Goal: Task Accomplishment & Management: Manage account settings

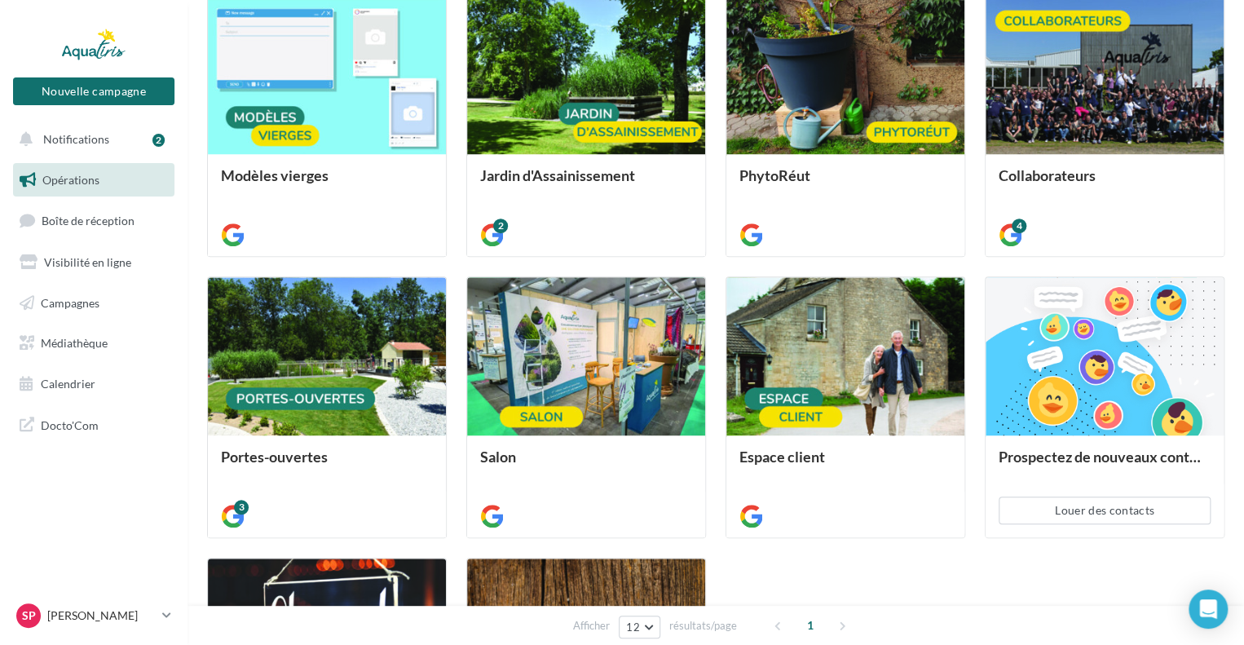
scroll to position [489, 0]
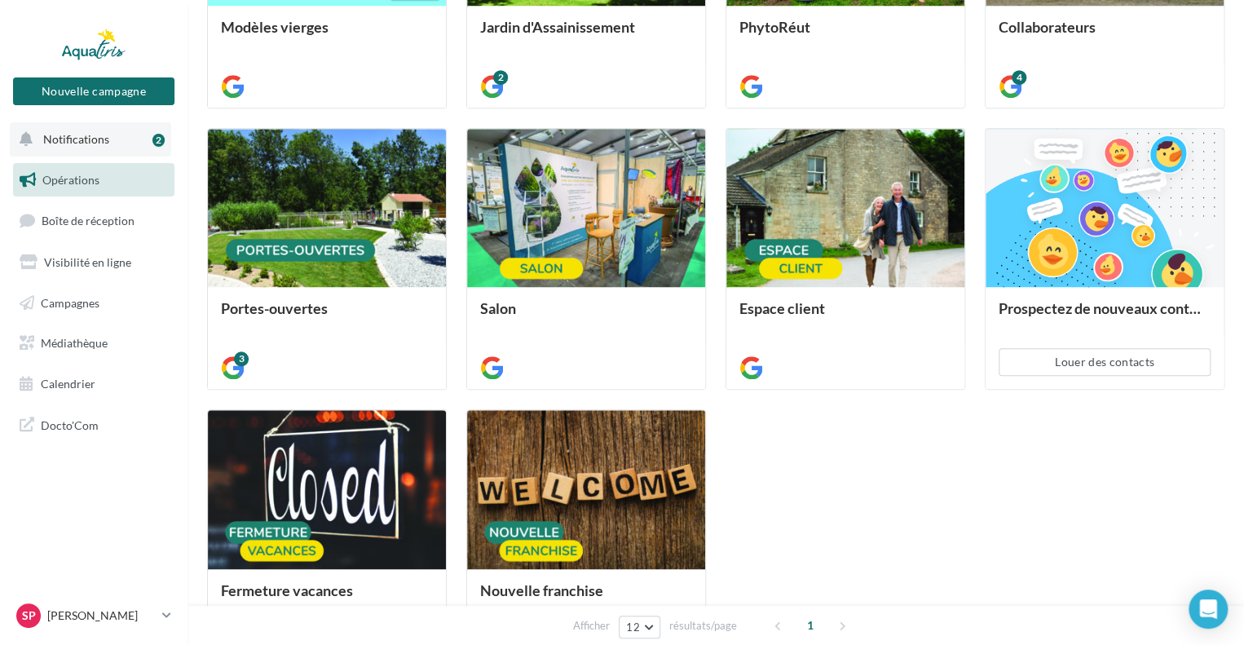
click at [79, 130] on button "Notifications 2" at bounding box center [90, 139] width 161 height 34
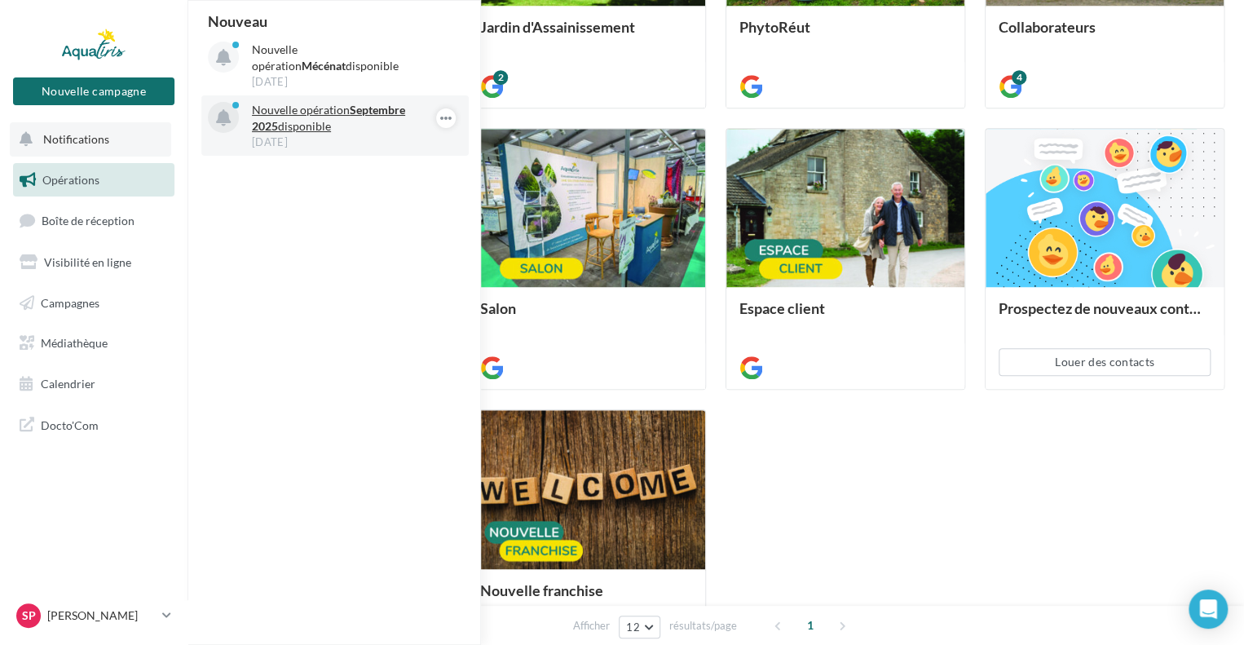
click at [277, 116] on p "Nouvelle opération Septembre 2025 disponible" at bounding box center [346, 118] width 189 height 33
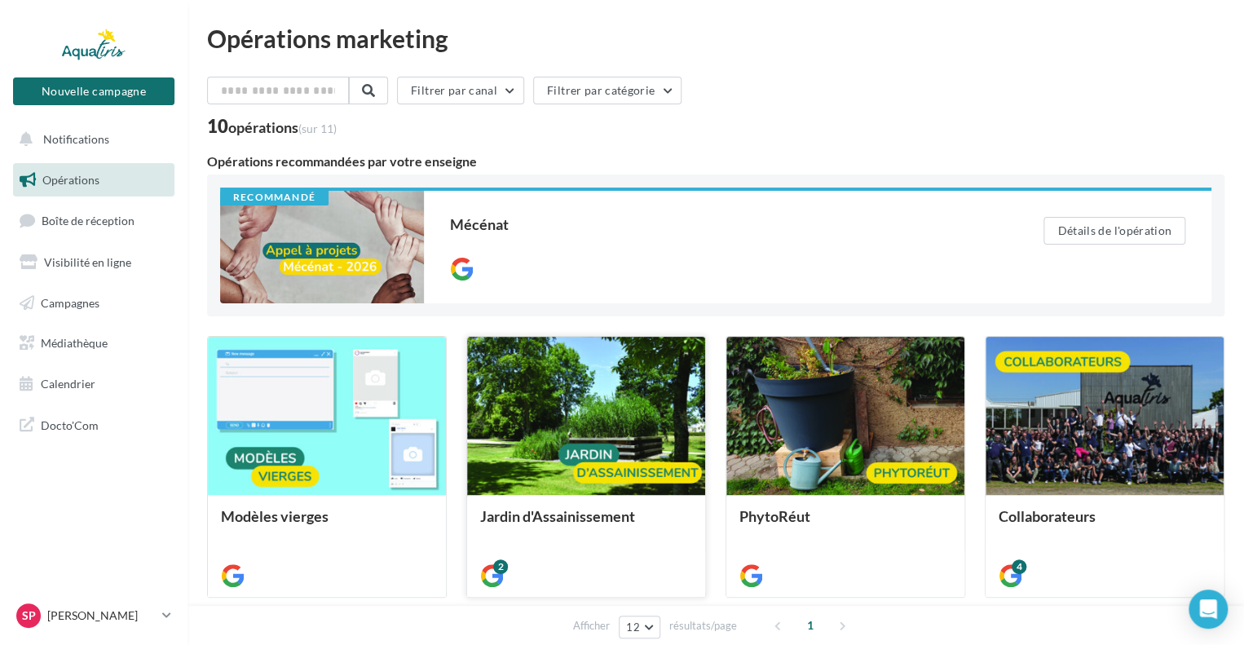
click at [566, 449] on div at bounding box center [586, 417] width 238 height 160
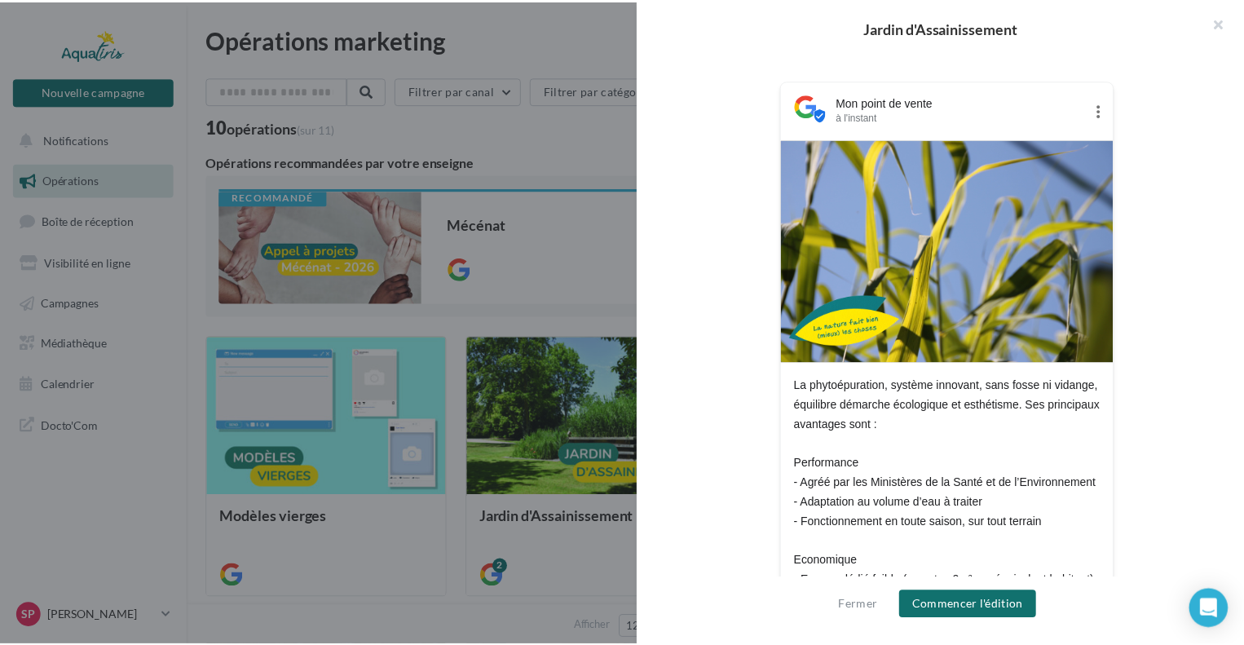
scroll to position [489, 0]
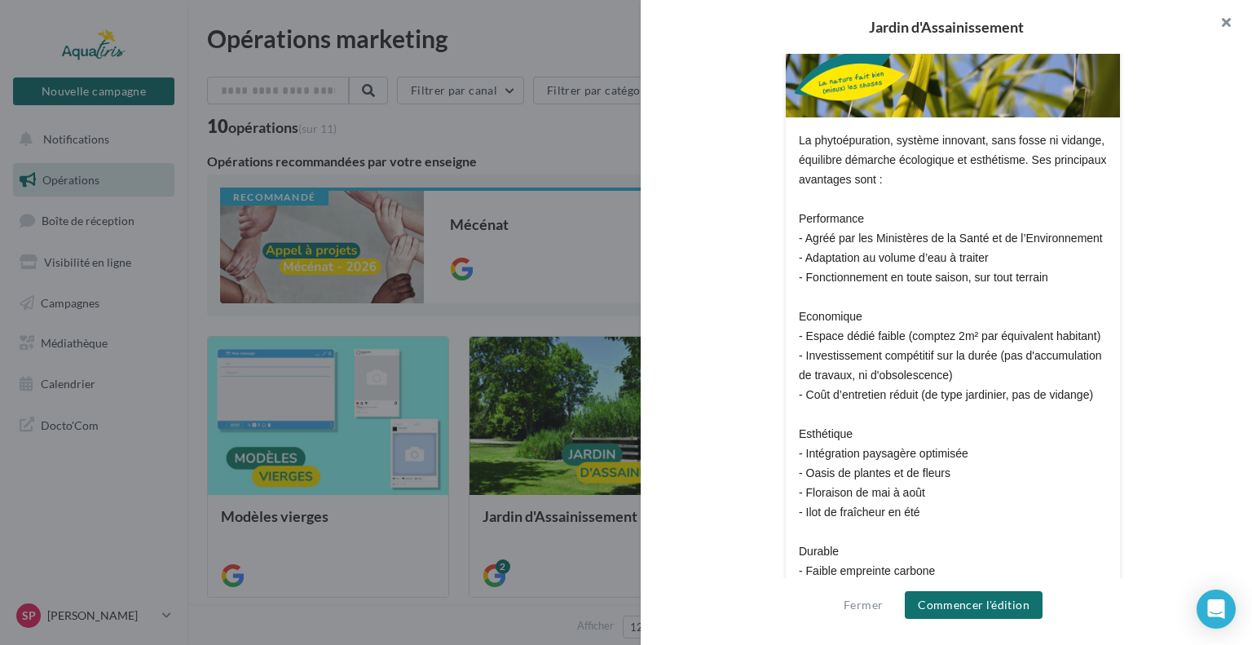
click at [1215, 19] on button "button" at bounding box center [1219, 24] width 65 height 49
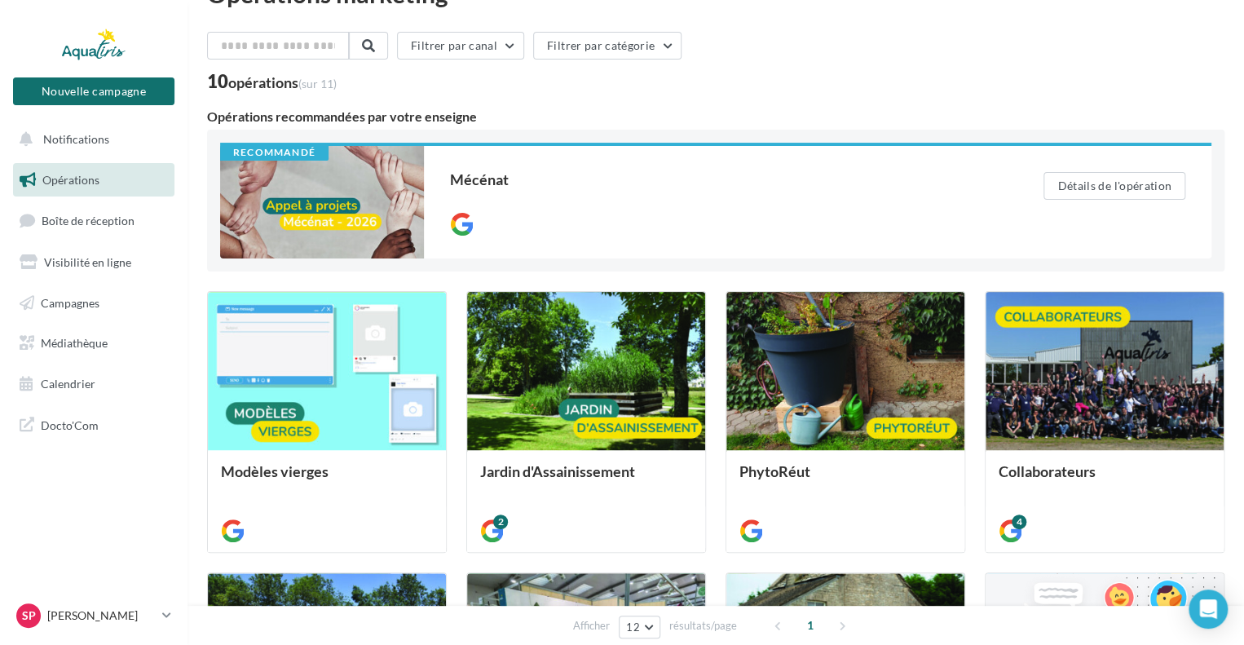
scroll to position [81, 0]
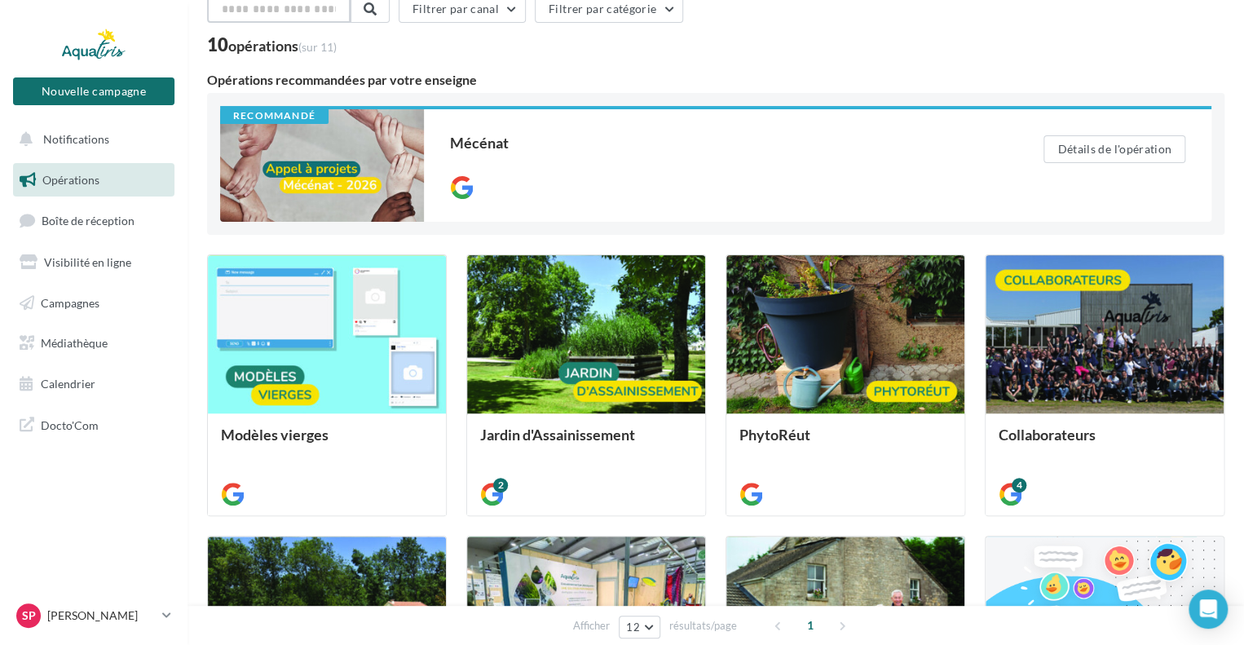
click at [251, 20] on input "text" at bounding box center [278, 9] width 143 height 28
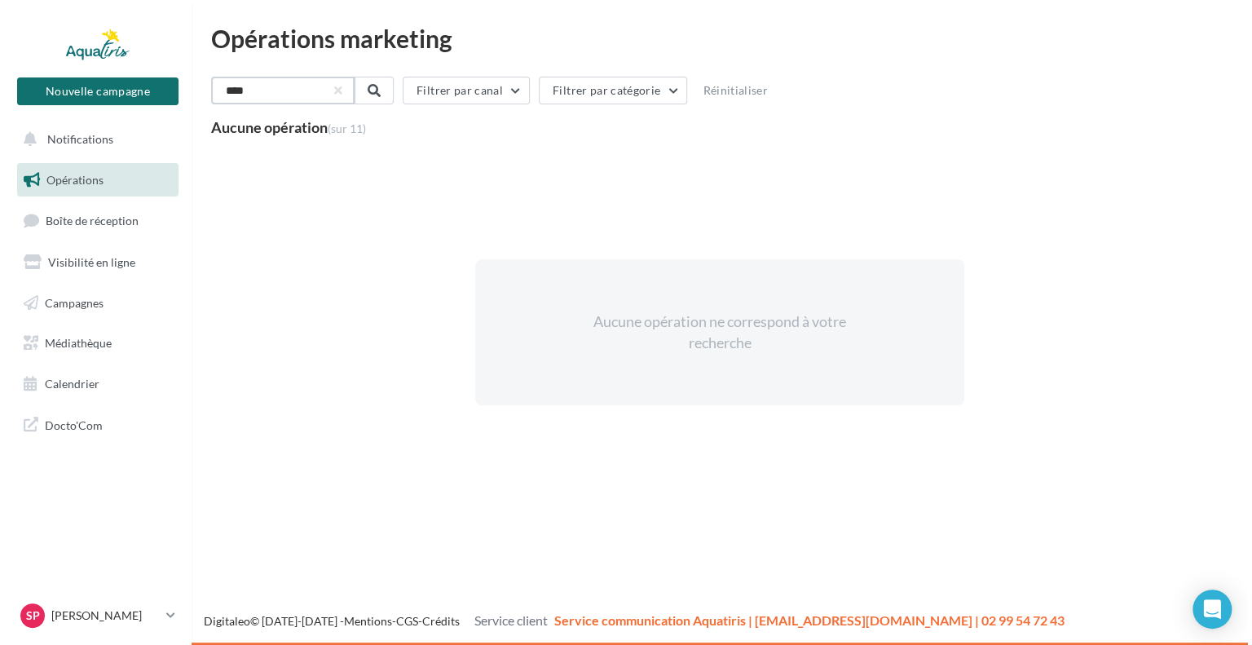
scroll to position [0, 0]
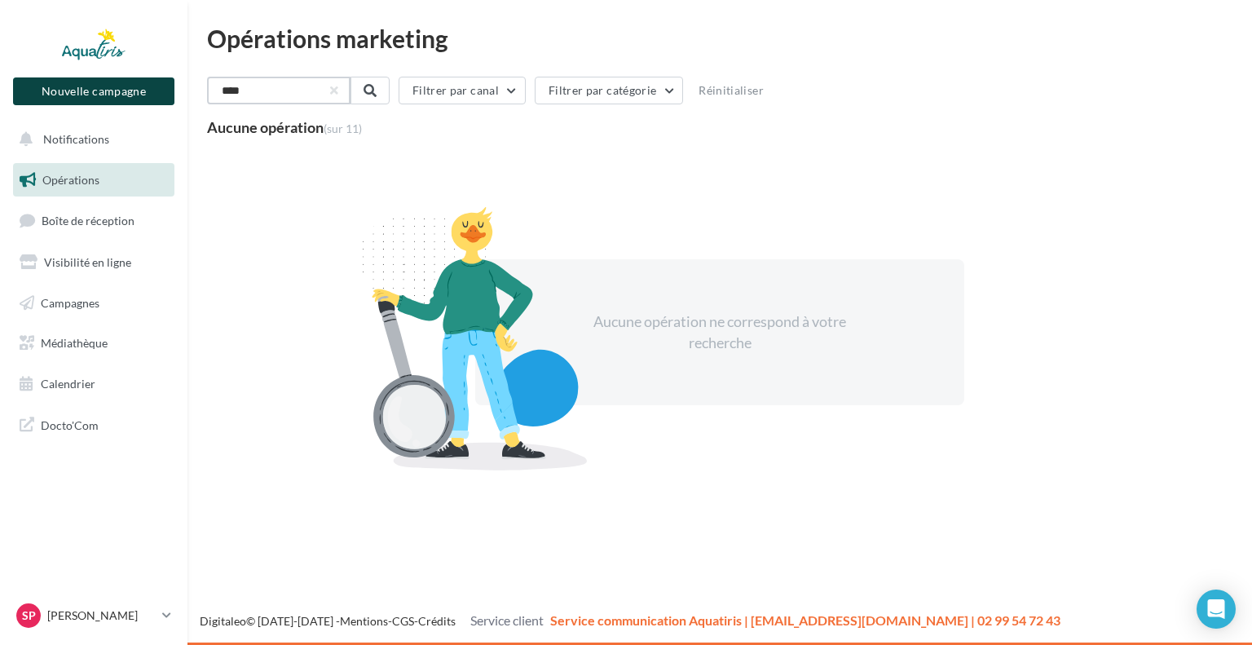
drag, startPoint x: 293, startPoint y: 90, endPoint x: 139, endPoint y: 89, distance: 154.0
click at [137, 86] on div "Nouvelle campagne Nouvelle campagne Notifications Opérations Boîte de réception…" at bounding box center [626, 322] width 1252 height 645
type input "**********"
click at [403, 95] on div "**********" at bounding box center [719, 94] width 1025 height 34
click at [386, 94] on button at bounding box center [368, 91] width 39 height 28
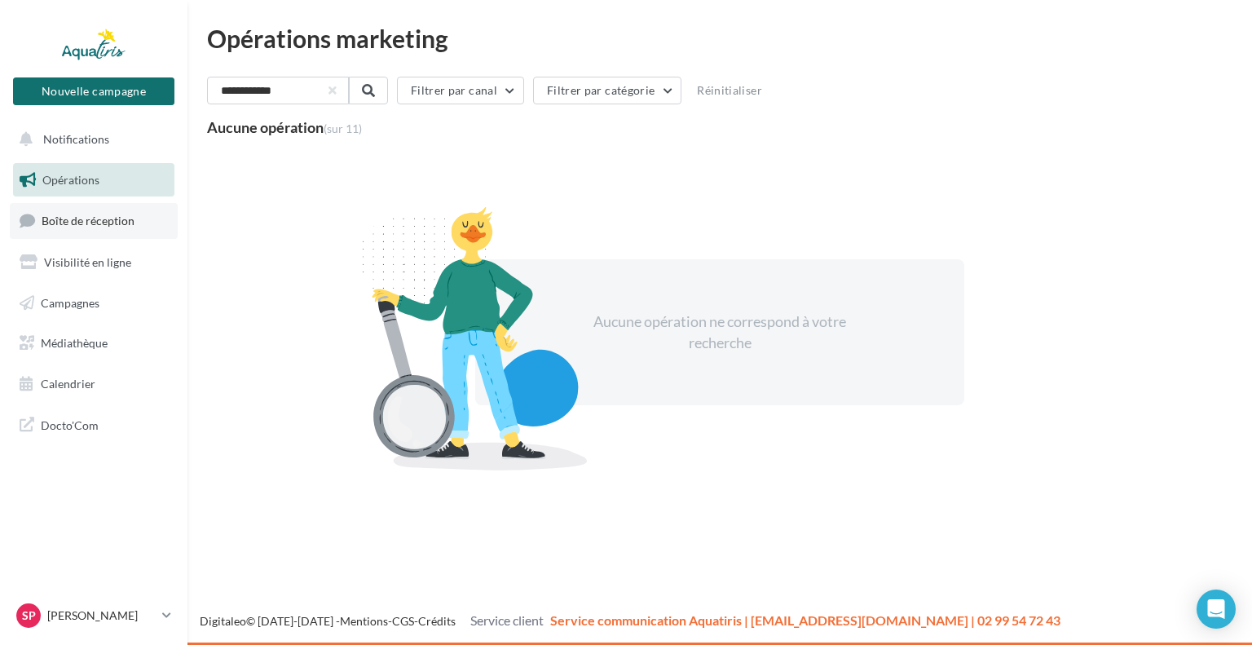
click at [96, 225] on span "Boîte de réception" at bounding box center [88, 221] width 93 height 14
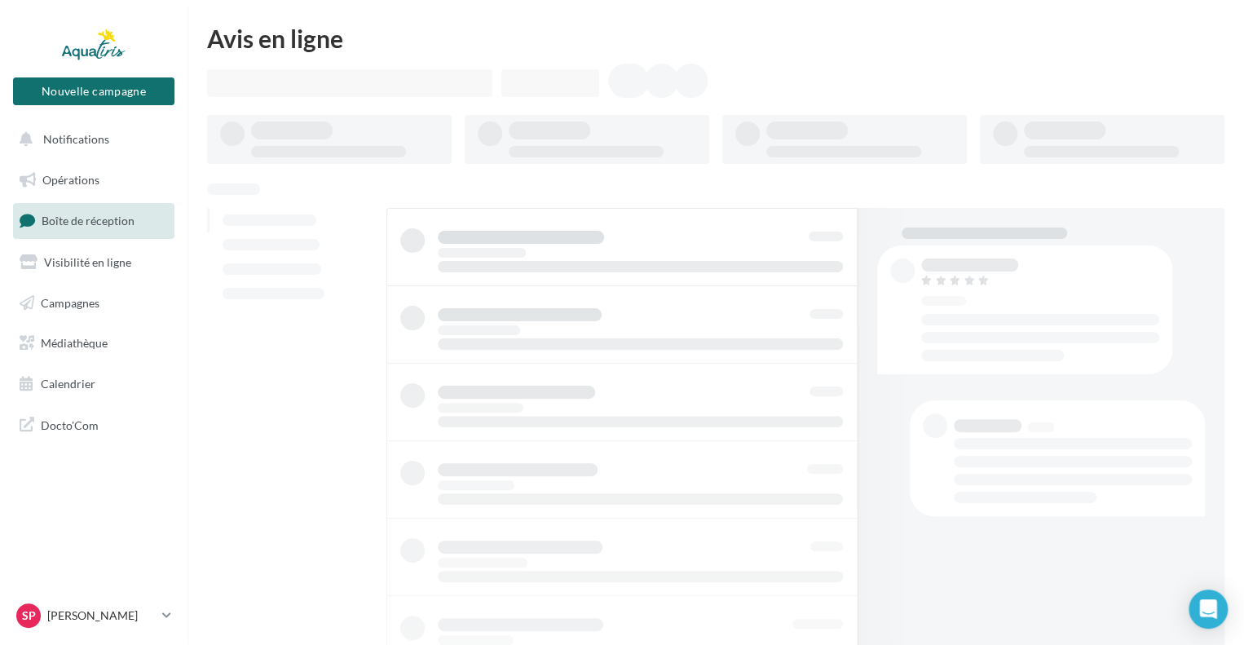
click at [81, 264] on span "Visibilité en ligne" at bounding box center [87, 262] width 87 height 14
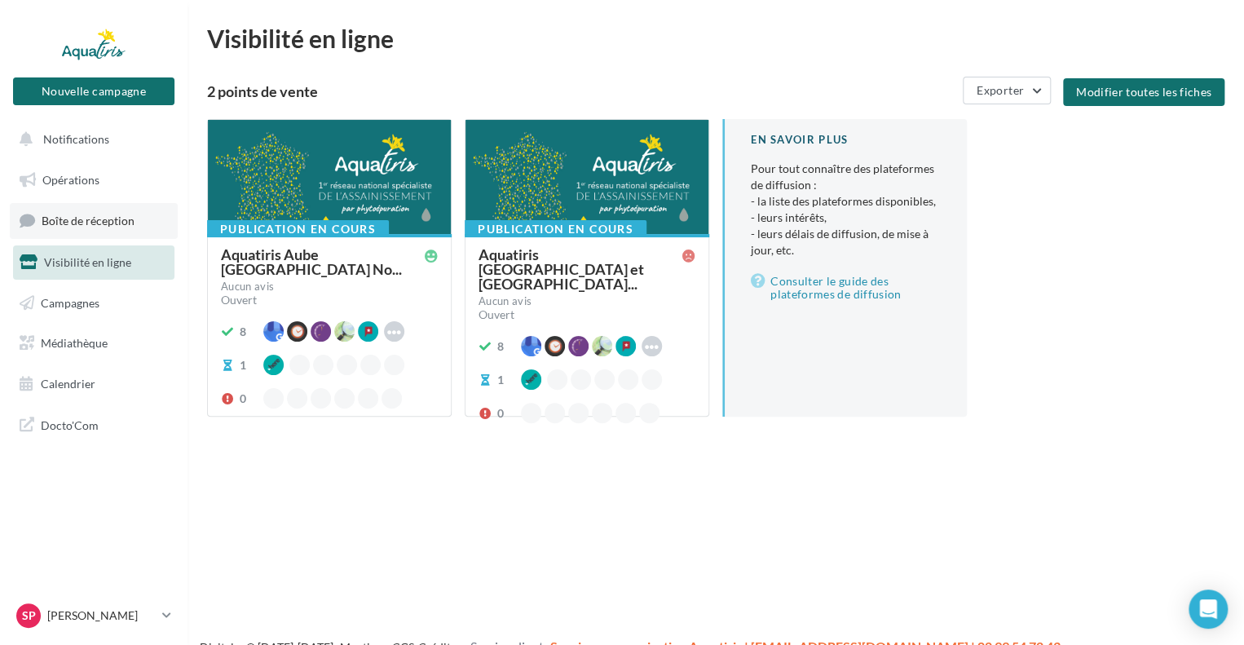
click at [94, 218] on span "Boîte de réception" at bounding box center [88, 221] width 93 height 14
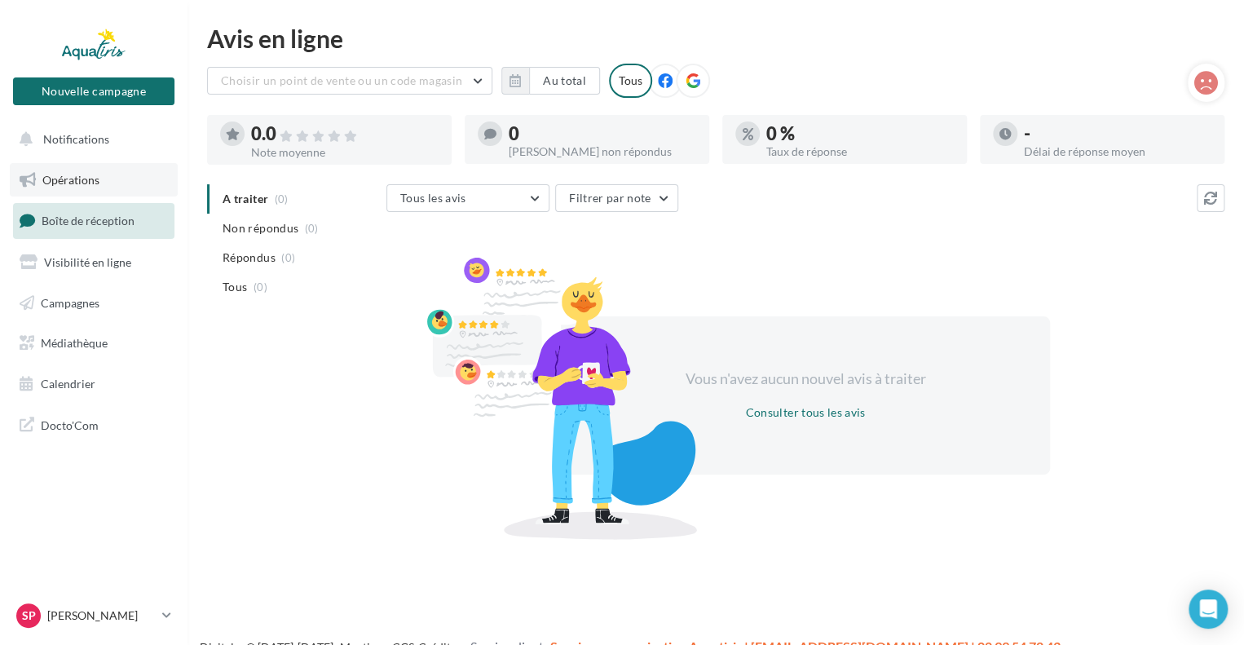
click at [82, 175] on span "Opérations" at bounding box center [70, 180] width 57 height 14
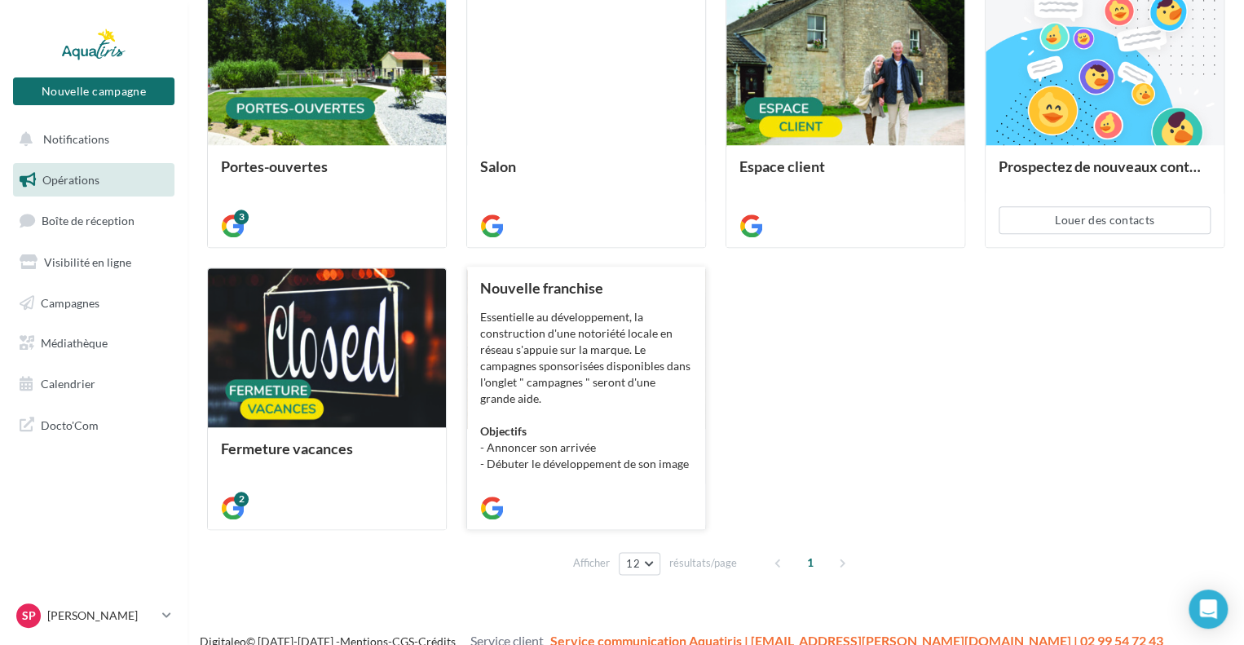
scroll to position [650, 0]
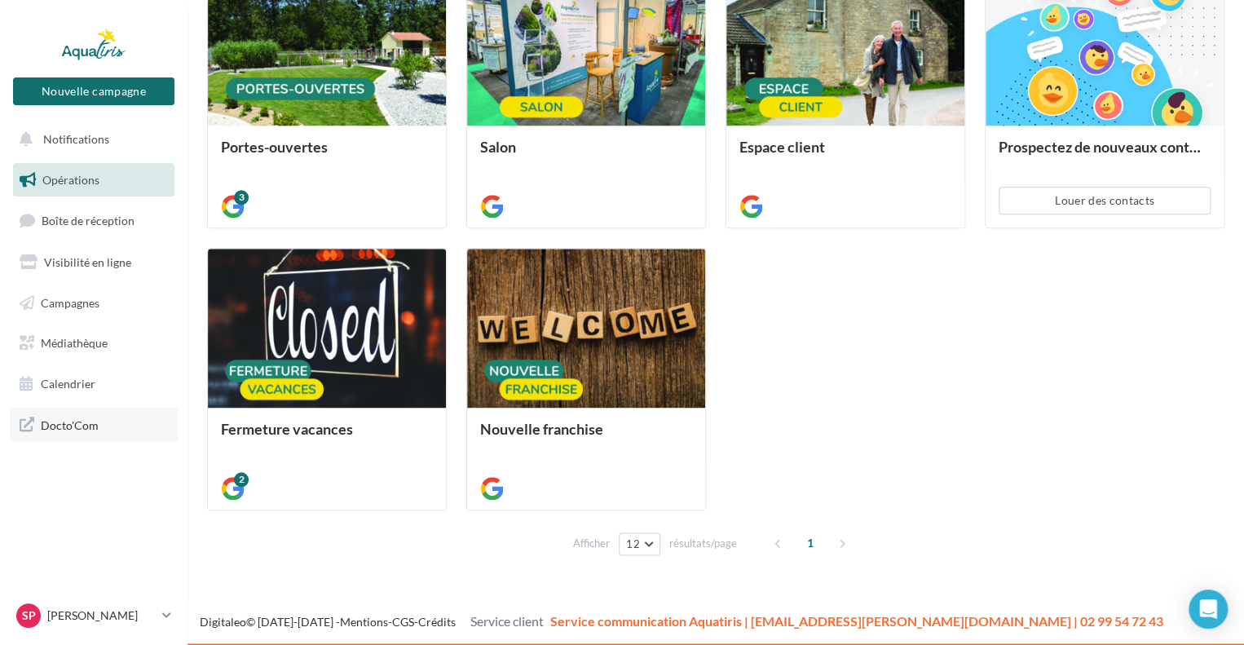
click at [46, 412] on link "Docto'Com" at bounding box center [94, 424] width 168 height 34
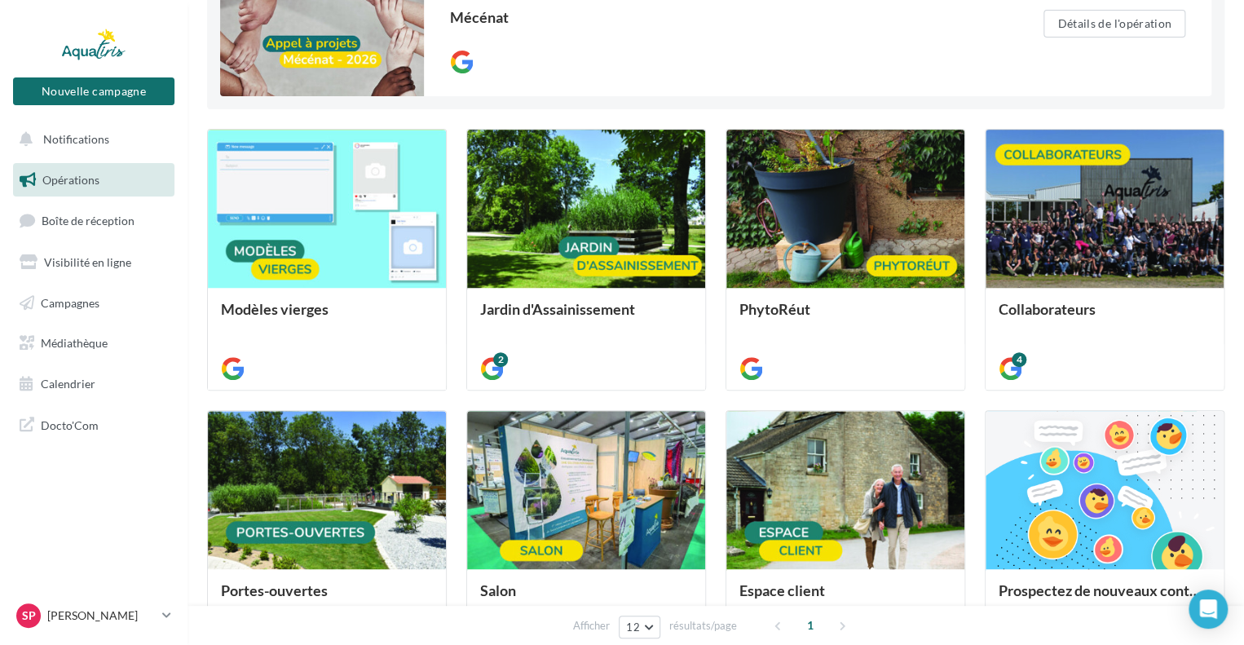
scroll to position [161, 0]
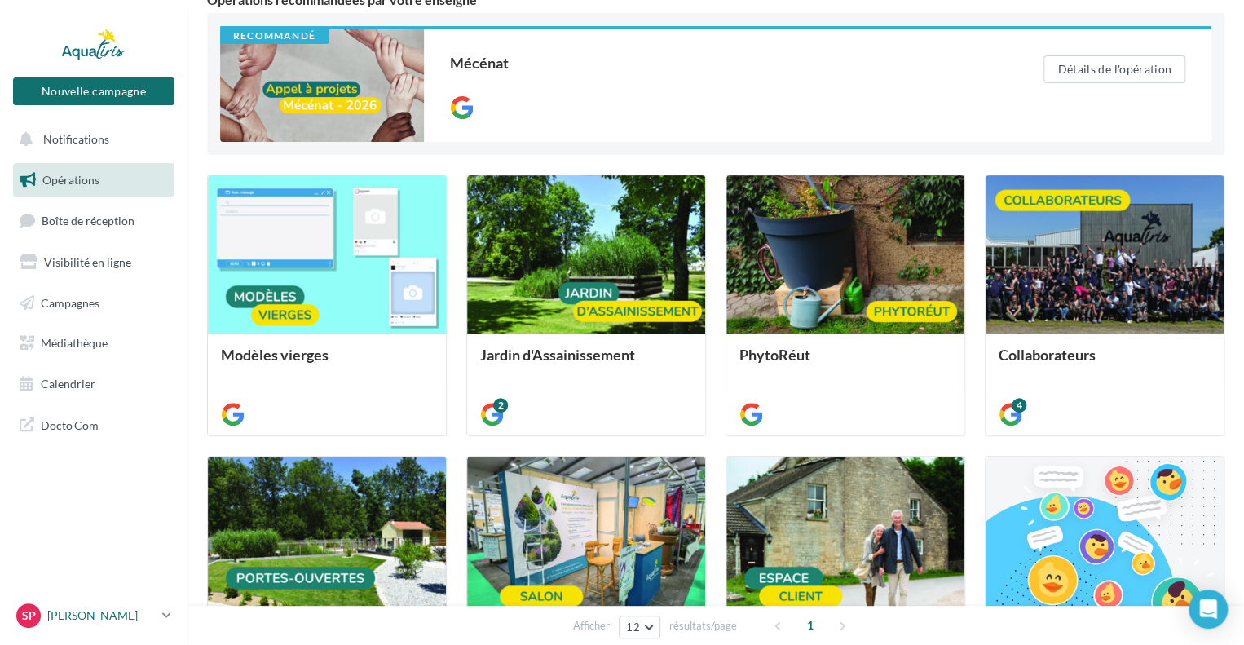
click at [130, 619] on p "[PERSON_NAME]" at bounding box center [101, 615] width 108 height 16
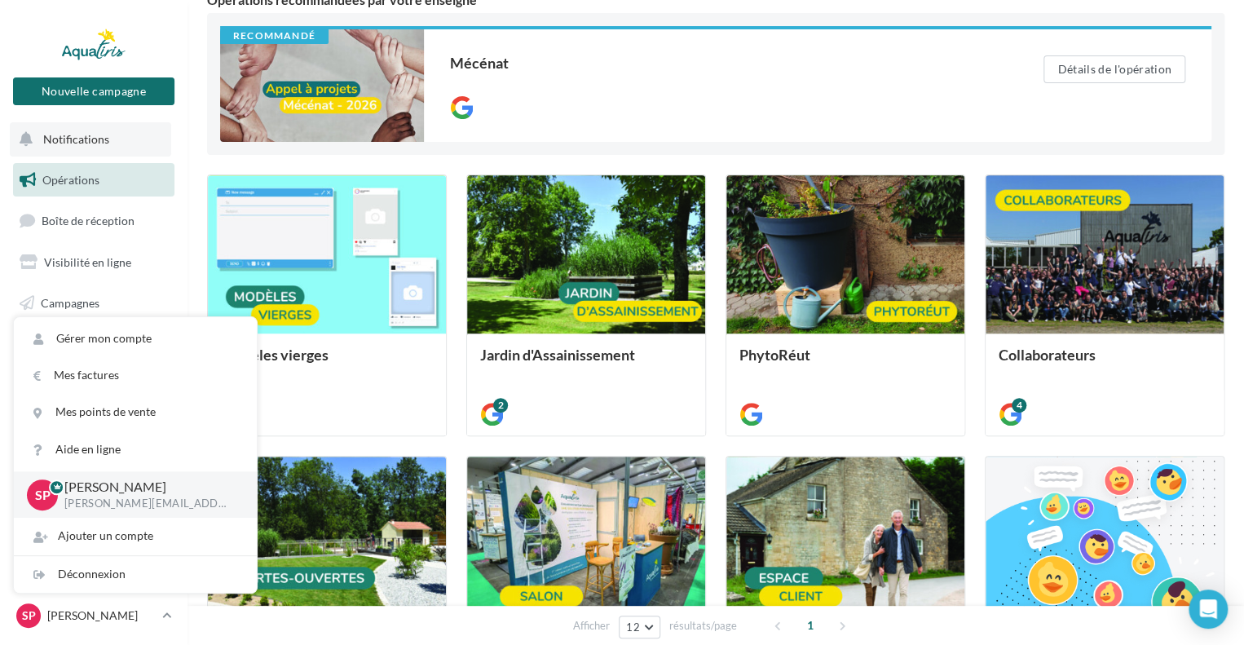
click at [143, 134] on button "Notifications" at bounding box center [90, 139] width 161 height 34
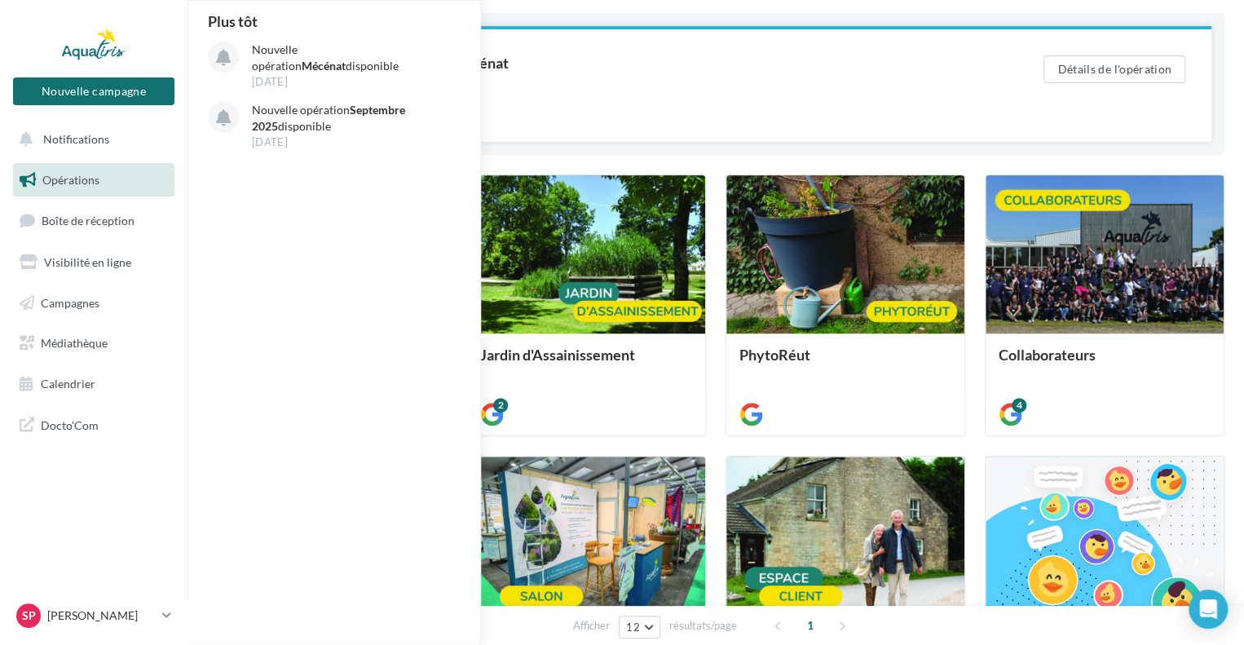
click at [584, 97] on div at bounding box center [714, 106] width 528 height 20
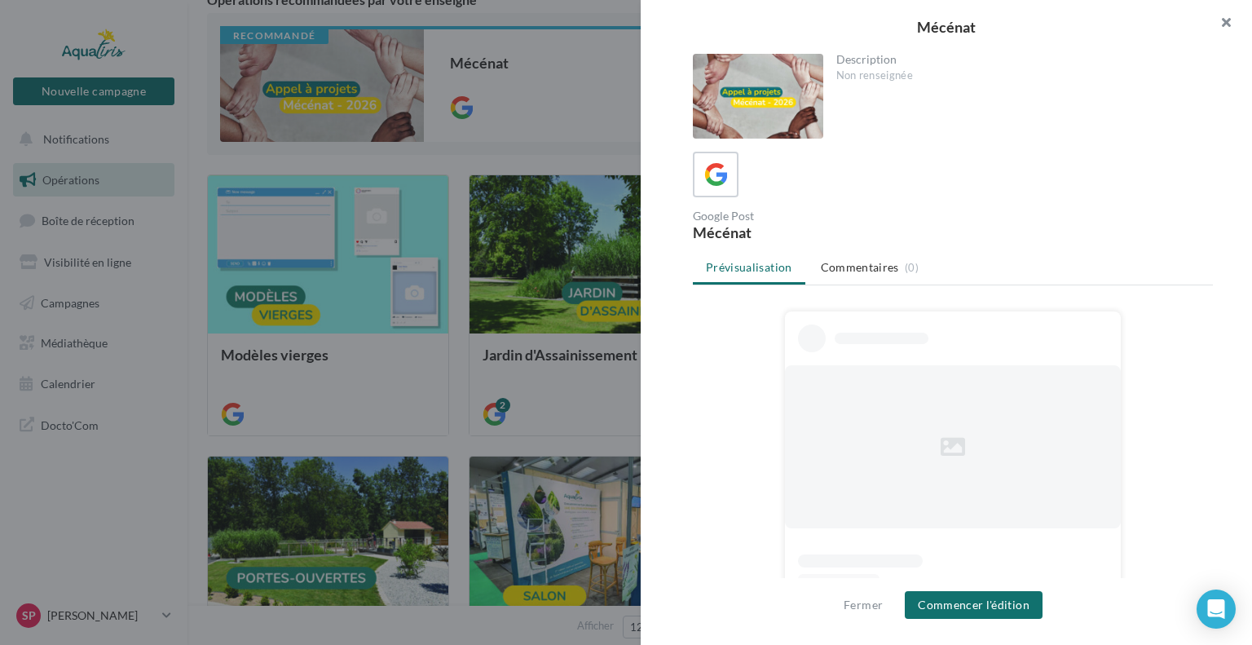
click at [1222, 16] on button "button" at bounding box center [1219, 24] width 65 height 49
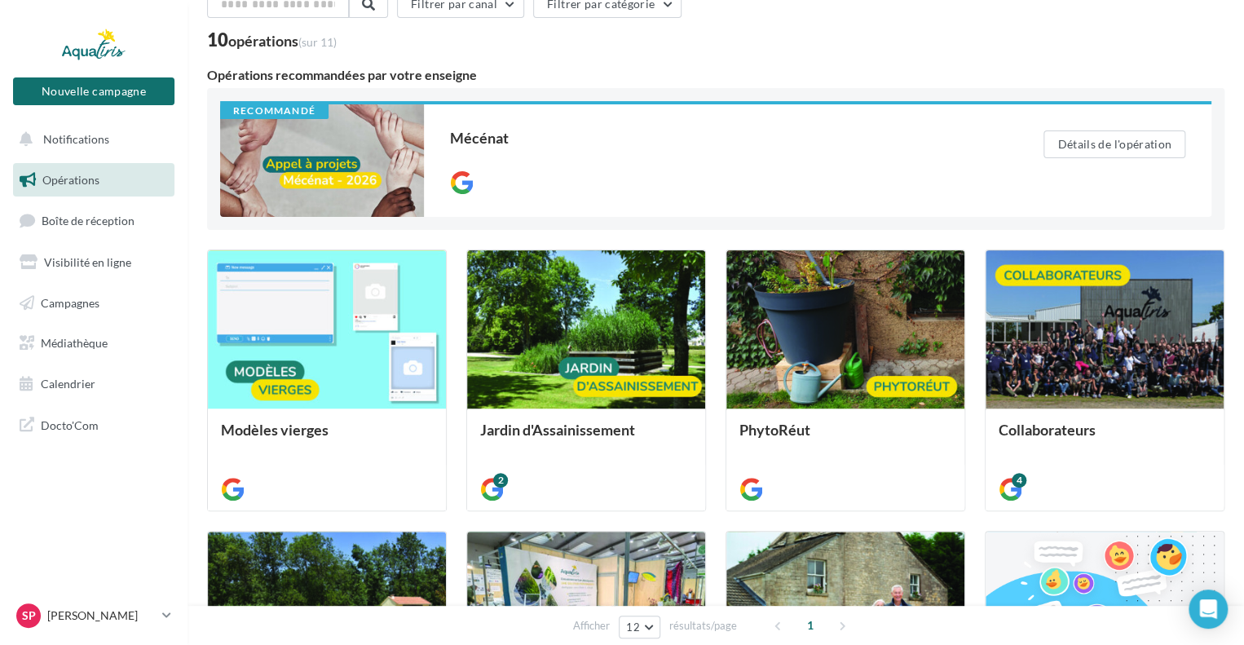
scroll to position [0, 0]
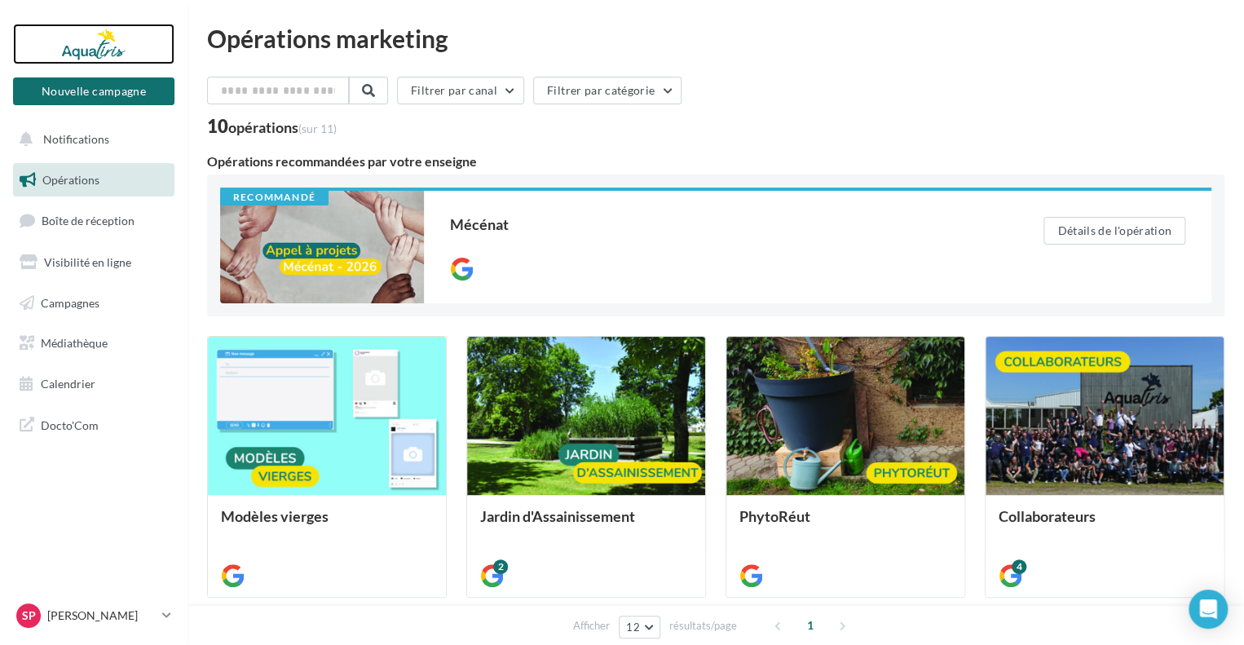
click at [106, 42] on div at bounding box center [94, 44] width 130 height 41
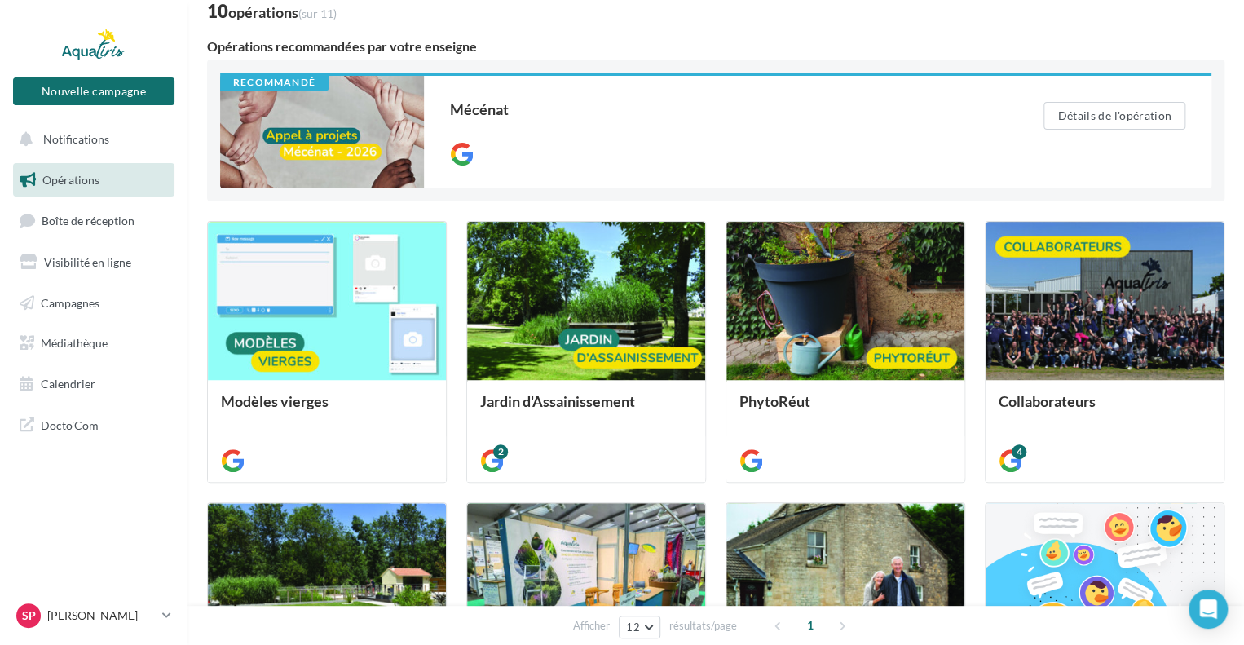
scroll to position [407, 0]
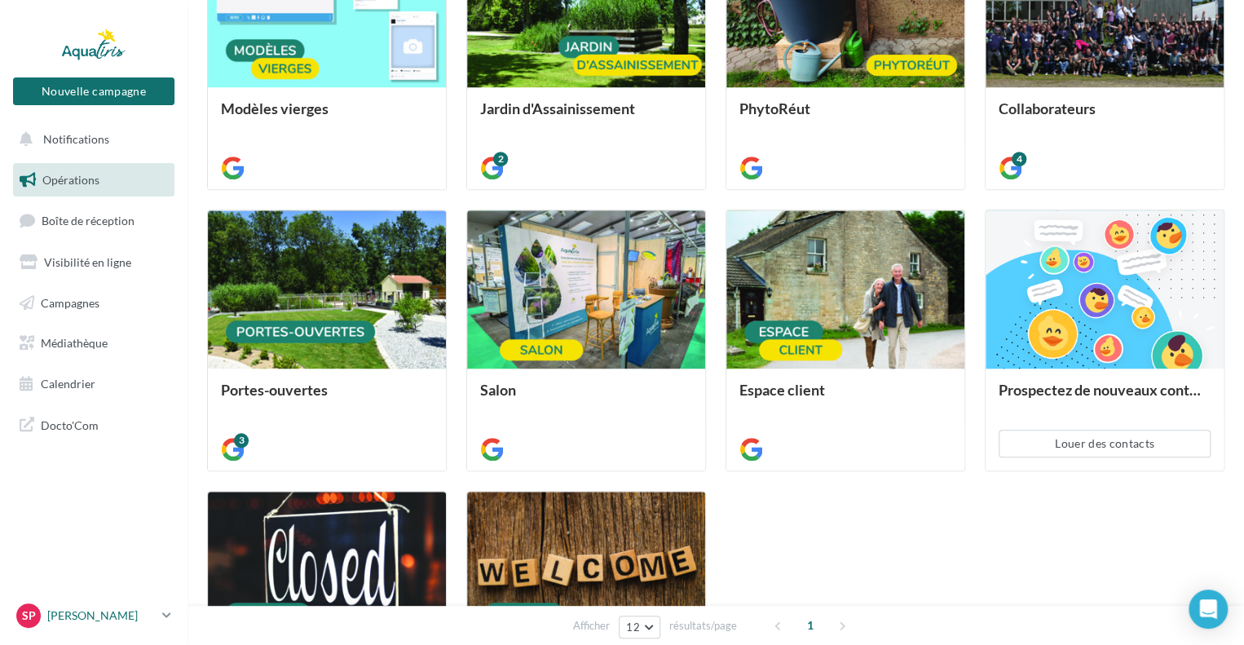
click at [24, 615] on span "Sp" at bounding box center [29, 615] width 14 height 16
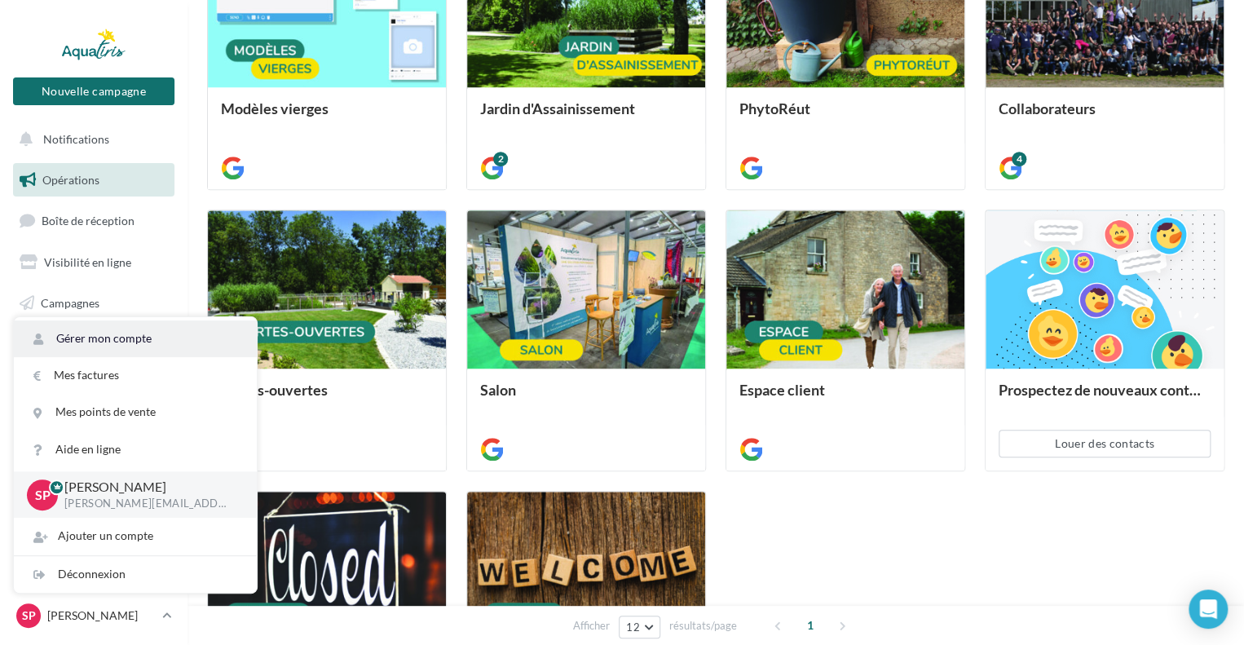
click at [116, 335] on link "Gérer mon compte" at bounding box center [135, 338] width 243 height 37
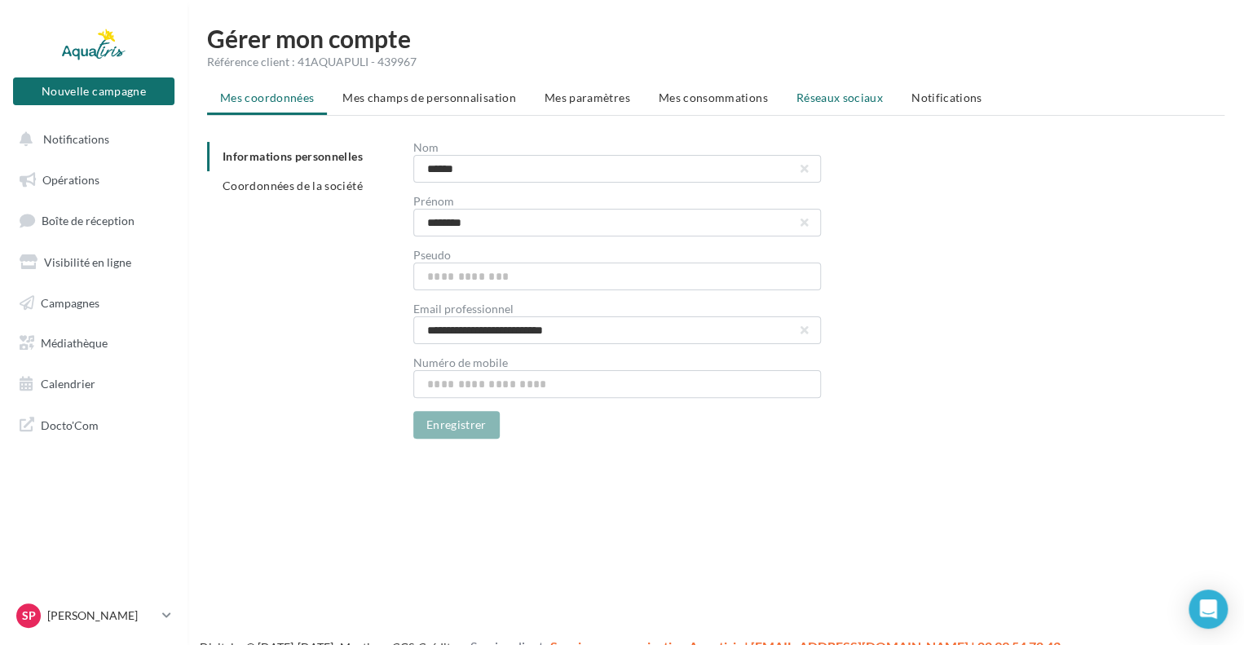
click at [800, 97] on span "Réseaux sociaux" at bounding box center [839, 97] width 86 height 14
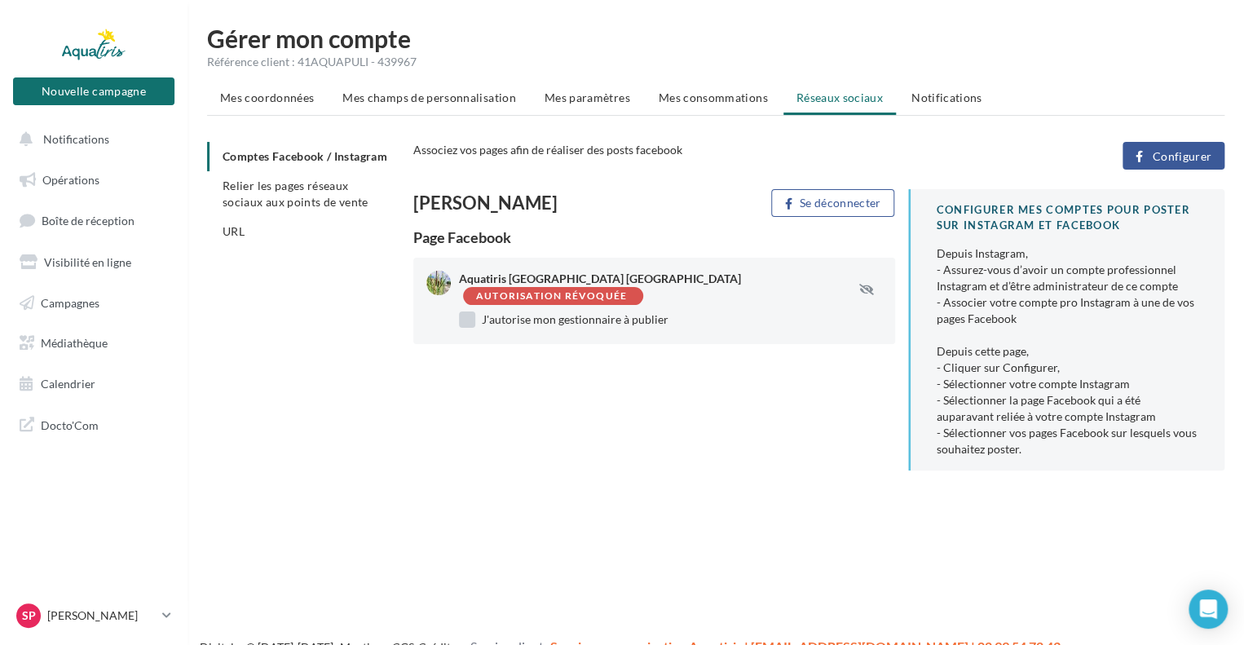
click at [469, 322] on label "J'autorise mon gestionnaire à publier" at bounding box center [563, 319] width 209 height 16
click at [463, 318] on label "J'autorise mon gestionnaire à publier" at bounding box center [563, 319] width 209 height 16
click at [621, 299] on div "Autorisation révoquée" at bounding box center [551, 296] width 151 height 11
click at [865, 288] on icon "button" at bounding box center [866, 289] width 15 height 11
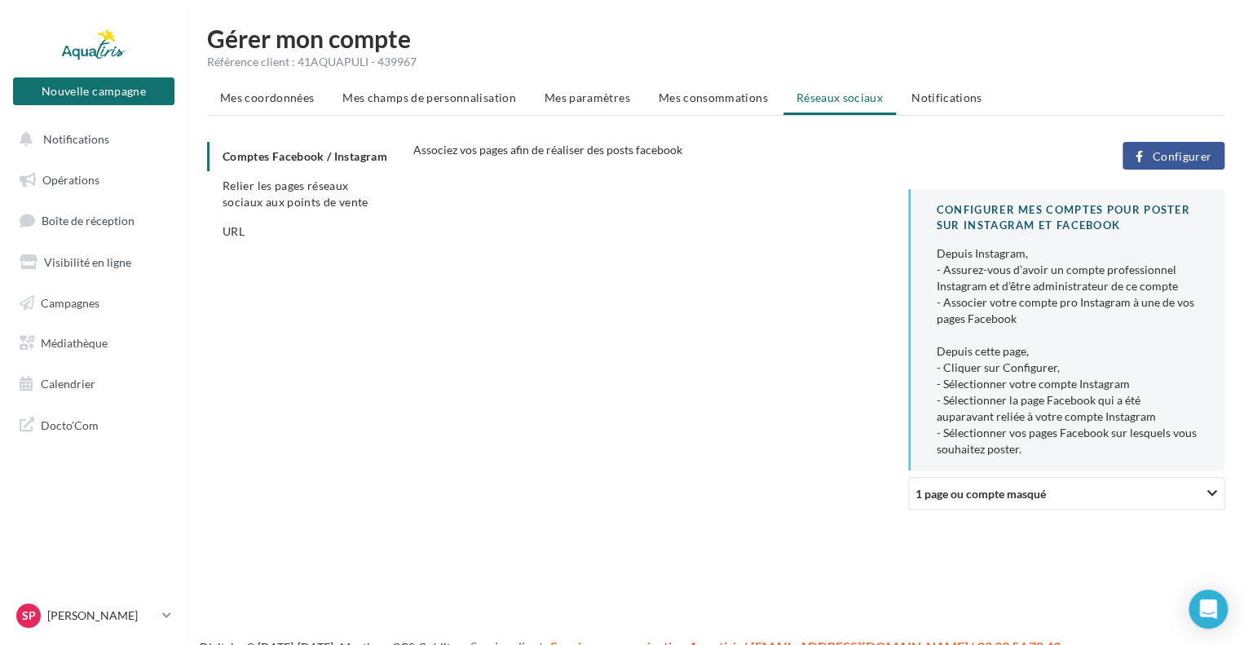
click at [1027, 487] on span "1 page ou compte masqué" at bounding box center [980, 494] width 130 height 14
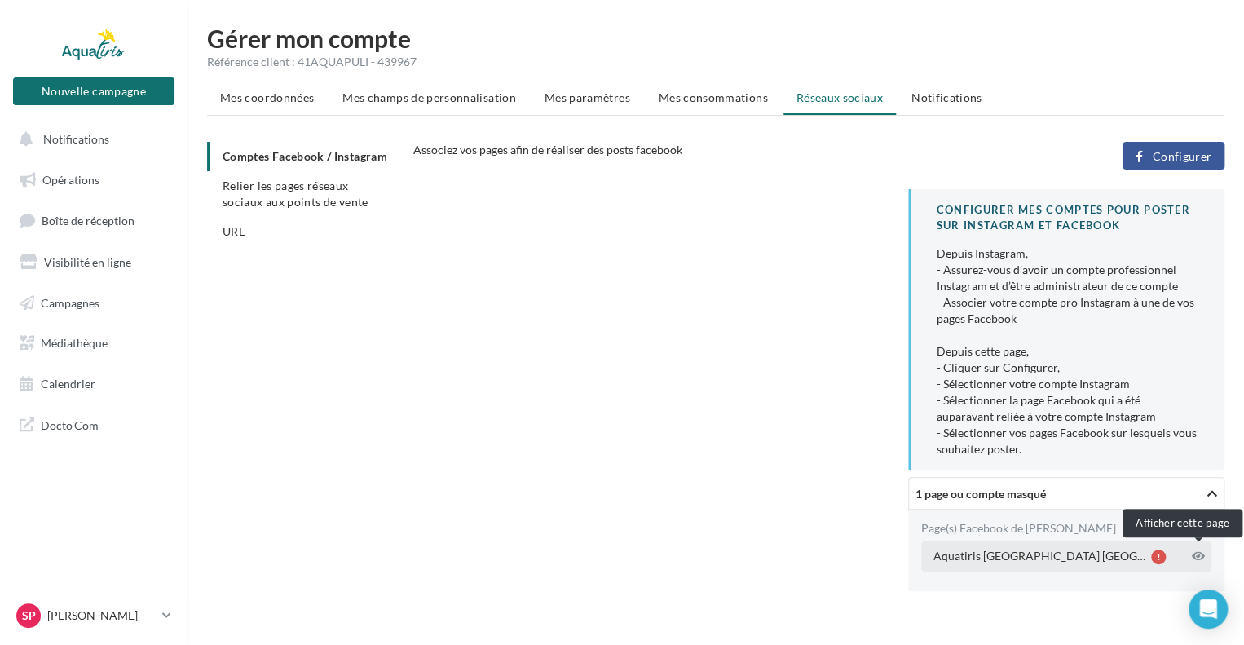
drag, startPoint x: 1190, startPoint y: 556, endPoint x: 1167, endPoint y: 555, distance: 22.8
click at [1187, 556] on div "Aquatiris [GEOGRAPHIC_DATA] [GEOGRAPHIC_DATA]" at bounding box center [1066, 555] width 290 height 31
click at [1107, 563] on div "Aquatiris [GEOGRAPHIC_DATA] [GEOGRAPHIC_DATA]" at bounding box center [1039, 556] width 212 height 16
drag, startPoint x: 1086, startPoint y: 551, endPoint x: 1069, endPoint y: 544, distance: 17.9
click at [1082, 550] on div "Aquatiris [GEOGRAPHIC_DATA] [GEOGRAPHIC_DATA]" at bounding box center [1039, 556] width 212 height 16
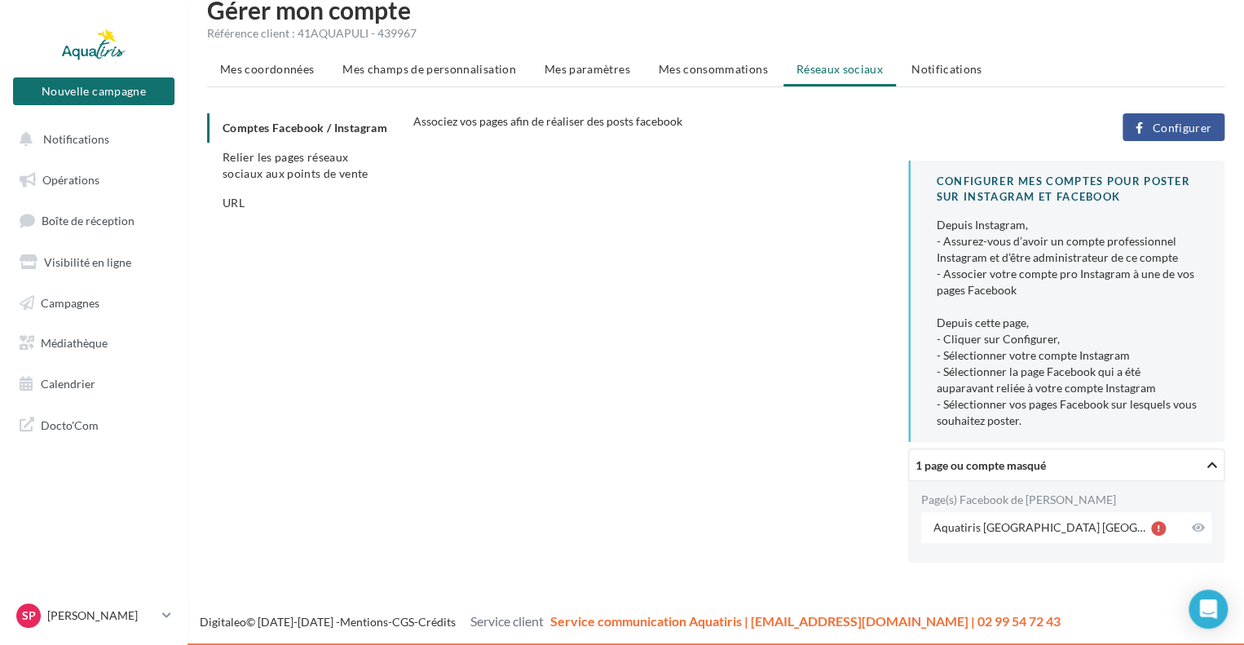
drag, startPoint x: 991, startPoint y: 469, endPoint x: 1009, endPoint y: 452, distance: 24.8
click at [993, 469] on span "1 page ou compte masqué" at bounding box center [980, 465] width 130 height 14
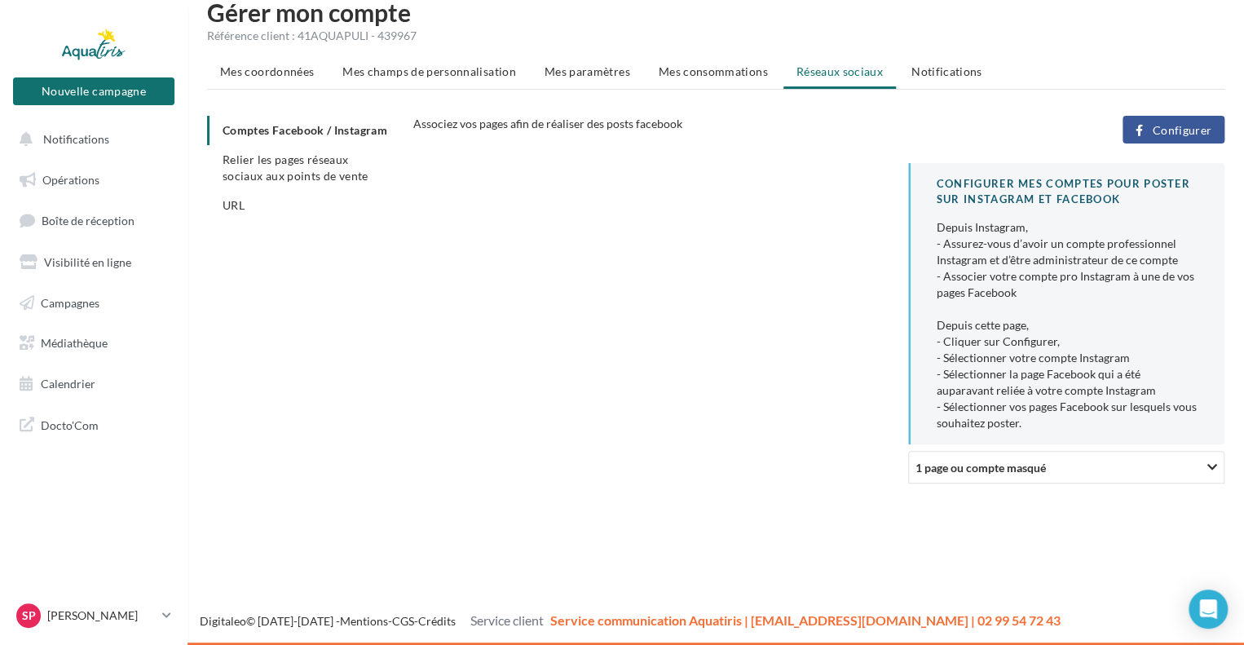
click at [1081, 465] on div "1 page ou compte masqué" at bounding box center [1020, 466] width 210 height 17
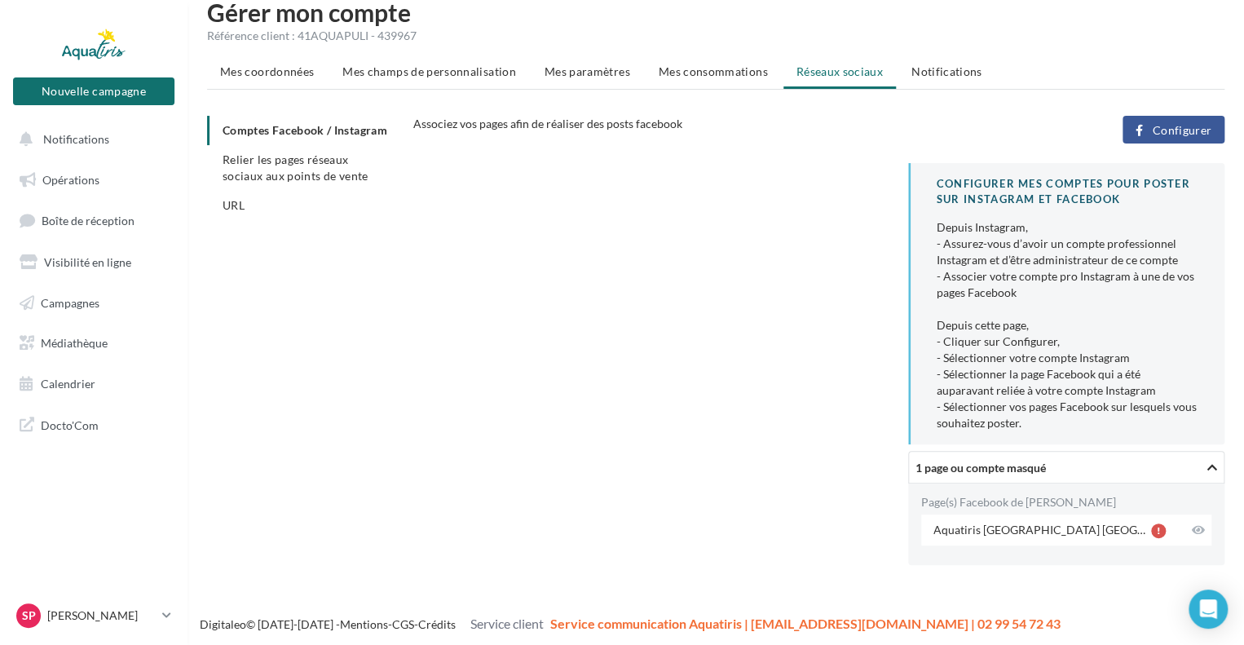
scroll to position [29, 0]
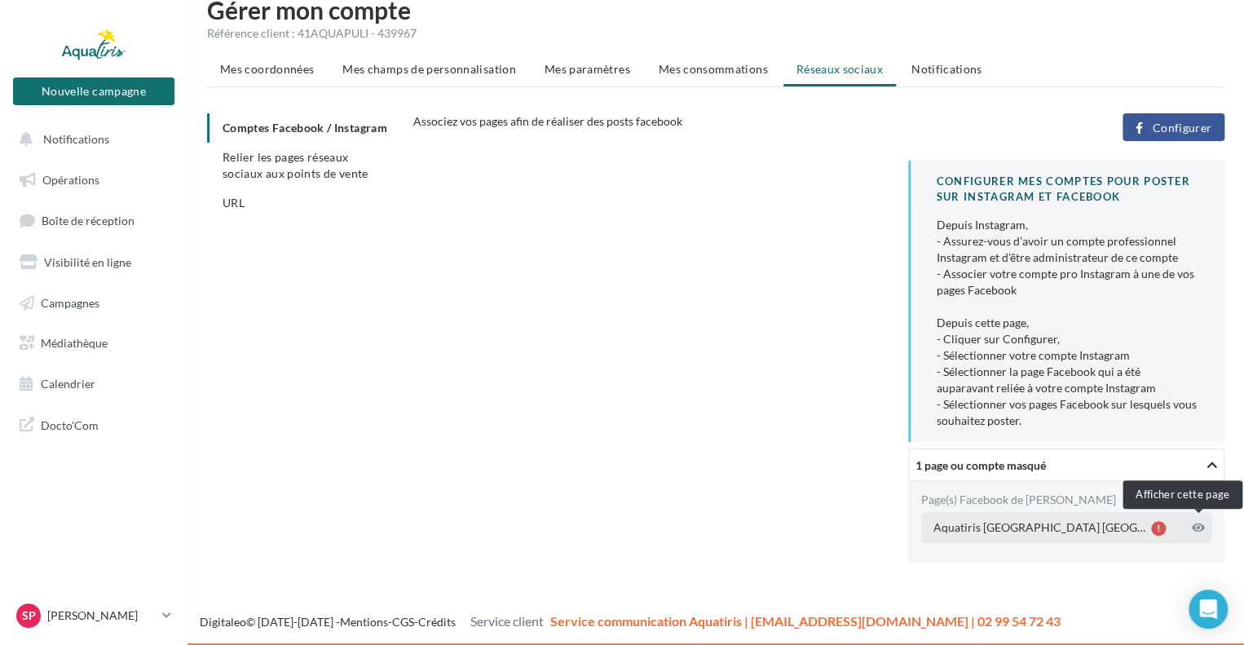
click at [1196, 525] on icon at bounding box center [1197, 527] width 13 height 11
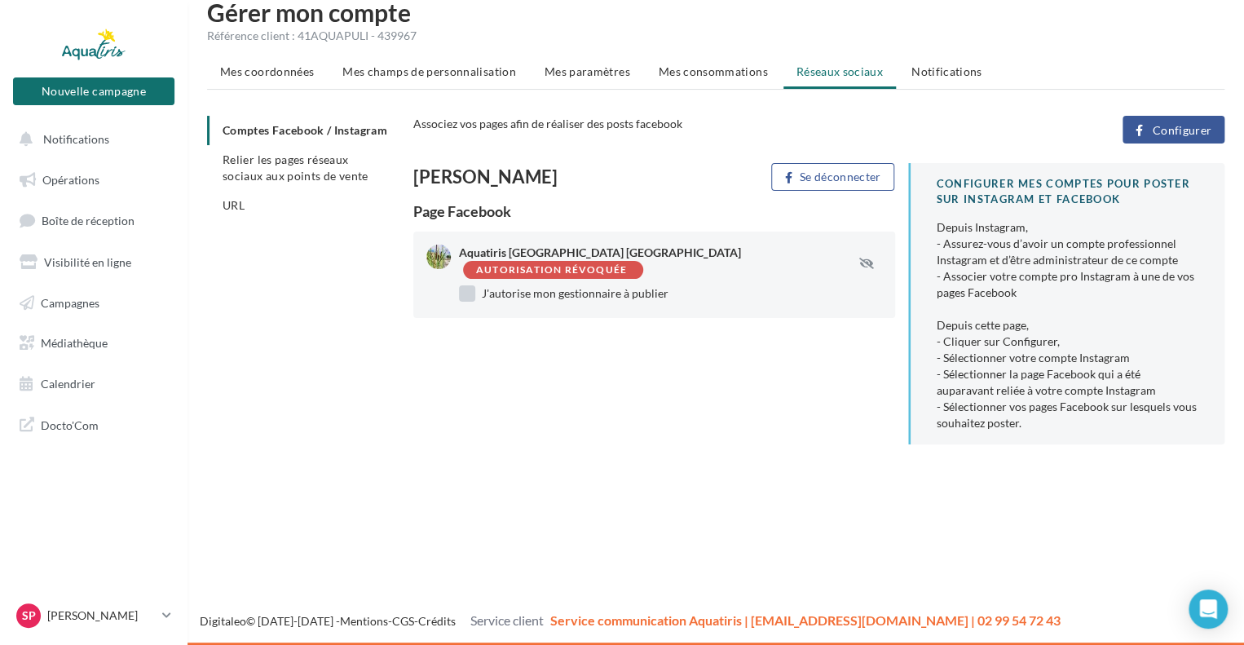
click at [466, 293] on label "J'autorise mon gestionnaire à publier" at bounding box center [563, 293] width 209 height 16
click at [275, 183] on span "Relier les pages réseaux sociaux aux points de vente" at bounding box center [294, 167] width 145 height 30
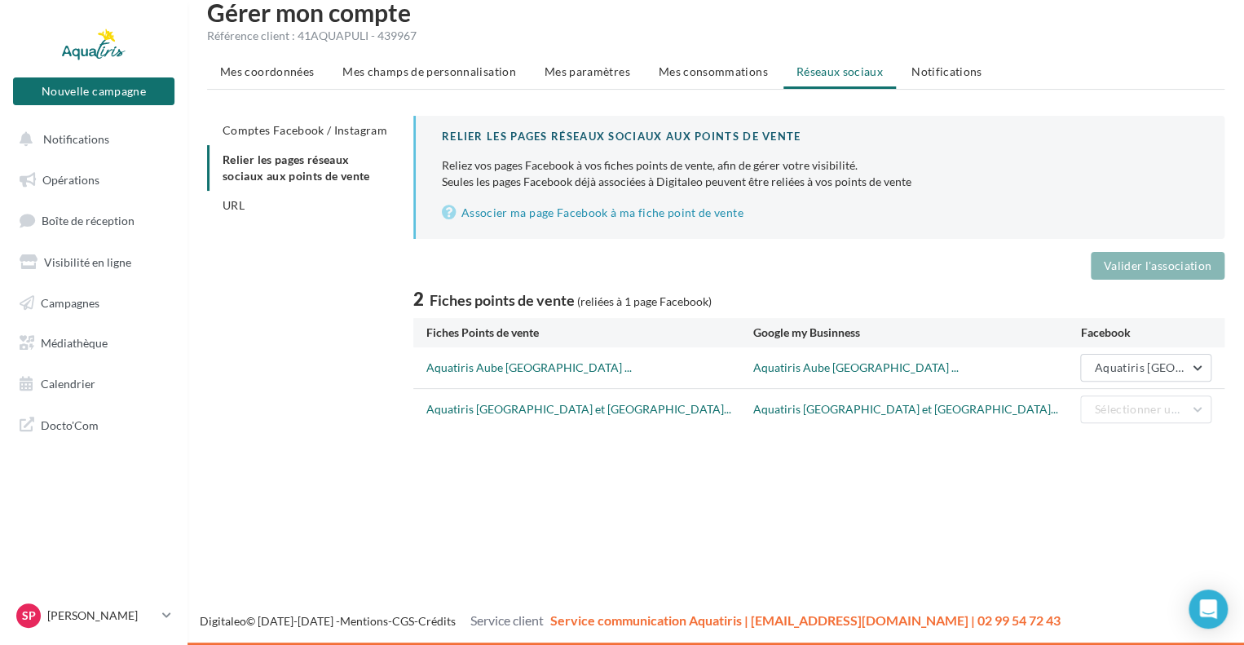
scroll to position [26, 0]
click at [1150, 379] on button "Aquatiris [GEOGRAPHIC_DATA] [GEOGRAPHIC_DATA]" at bounding box center [1145, 368] width 131 height 28
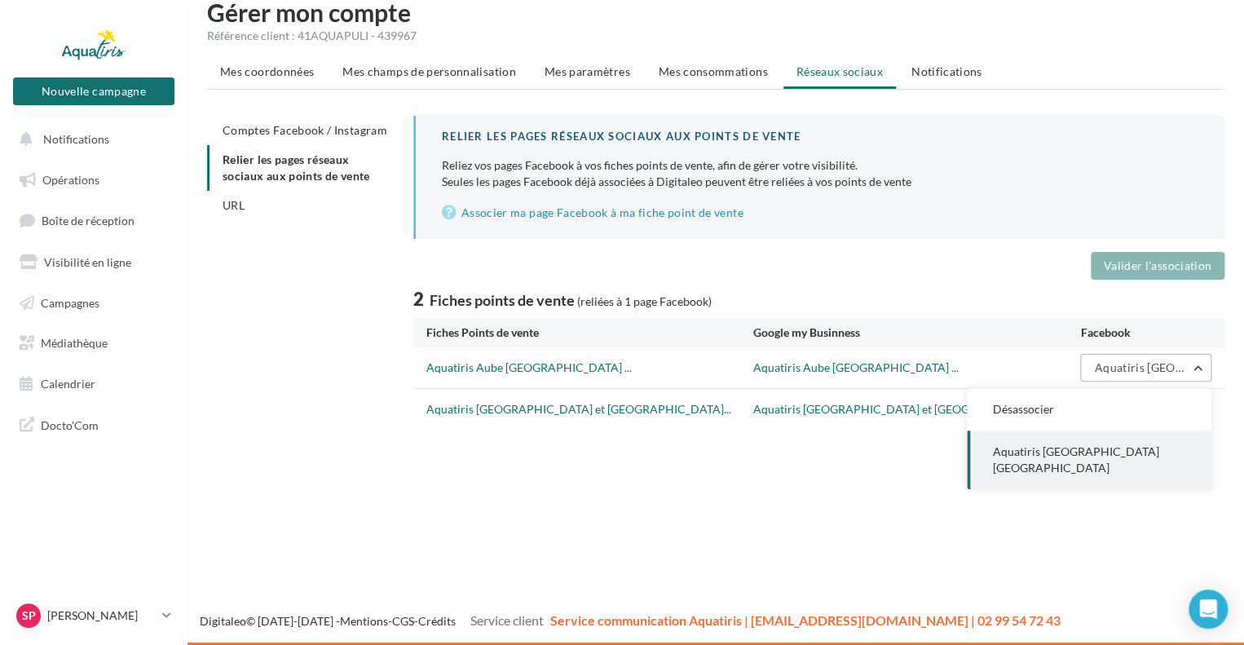
click at [1153, 366] on span "Aquatiris [GEOGRAPHIC_DATA] [GEOGRAPHIC_DATA]" at bounding box center [1243, 367] width 298 height 14
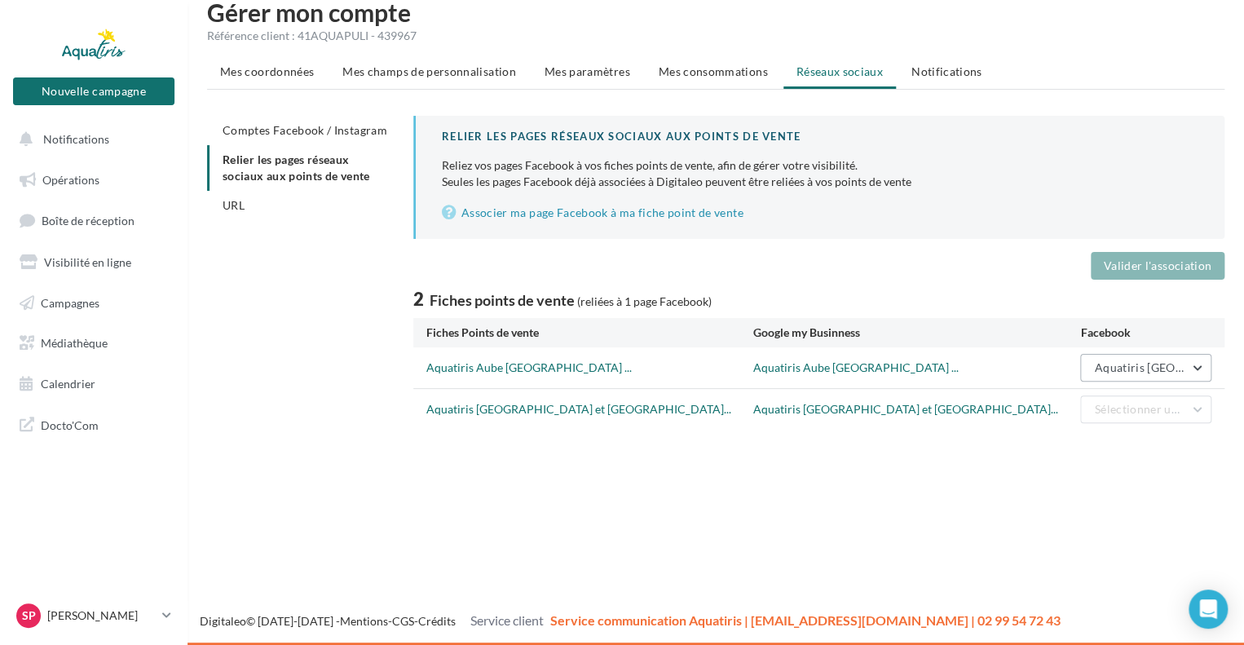
click at [1115, 367] on span "Aquatiris [GEOGRAPHIC_DATA] [GEOGRAPHIC_DATA]" at bounding box center [1243, 367] width 298 height 14
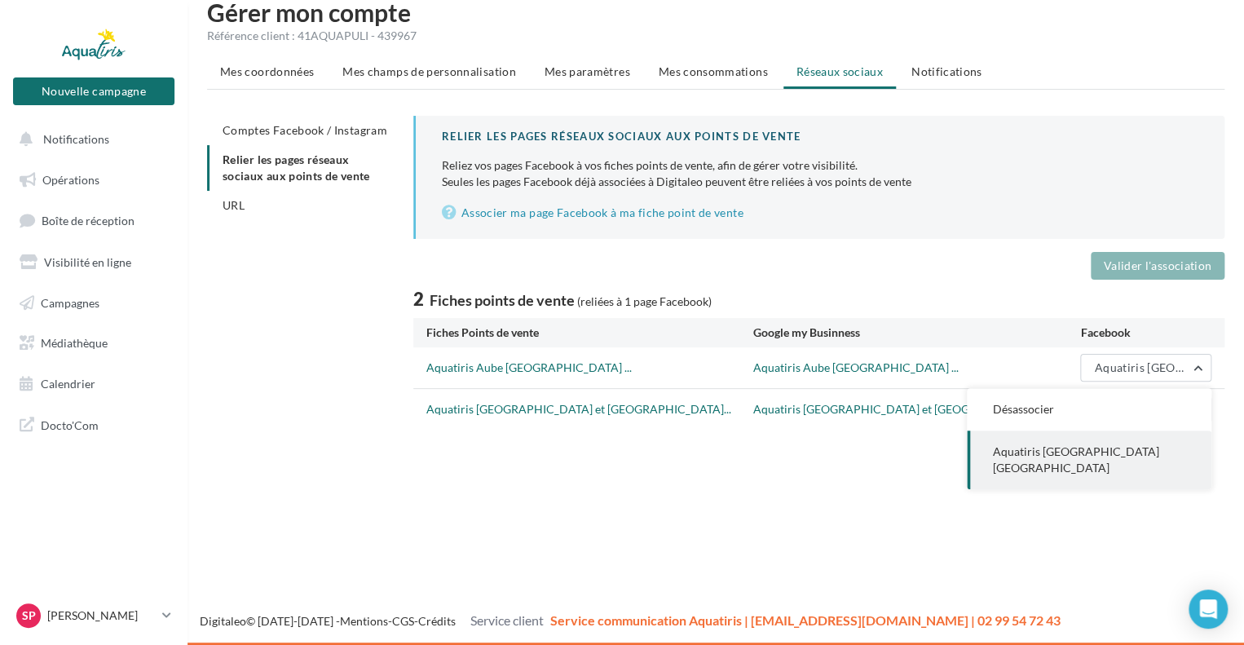
click at [1052, 453] on span "Aquatiris [GEOGRAPHIC_DATA] [GEOGRAPHIC_DATA]" at bounding box center [1076, 459] width 166 height 30
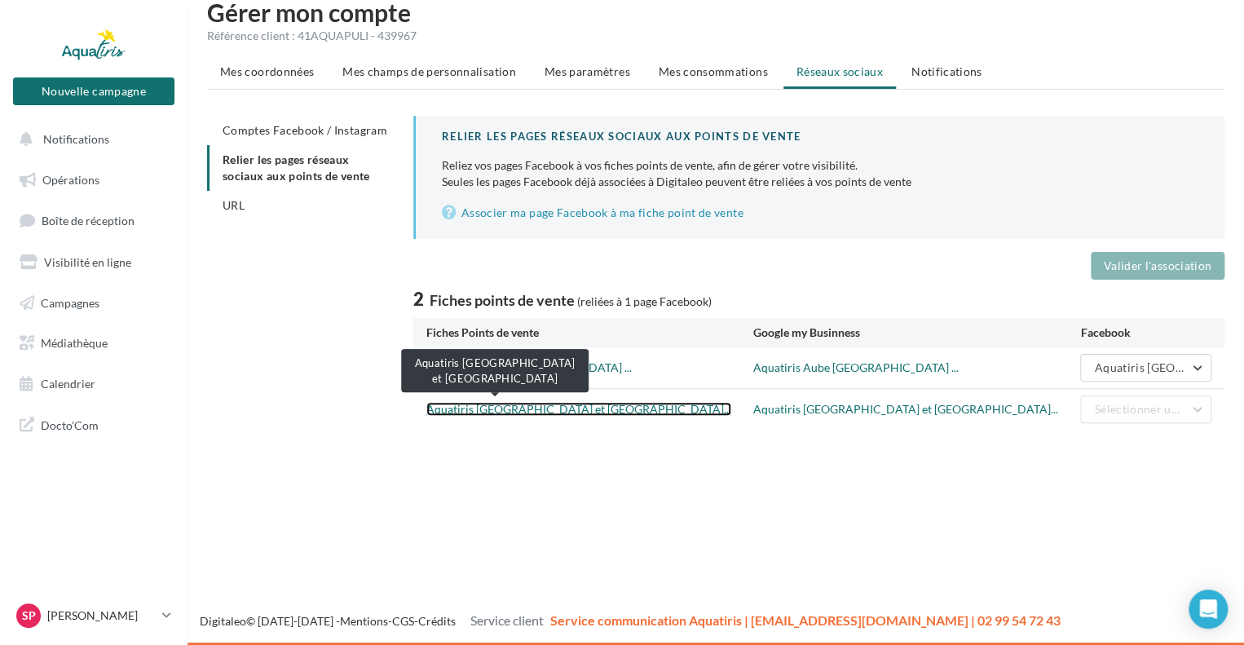
click at [476, 407] on link "Aquatiris [GEOGRAPHIC_DATA] et [GEOGRAPHIC_DATA]..." at bounding box center [578, 409] width 305 height 14
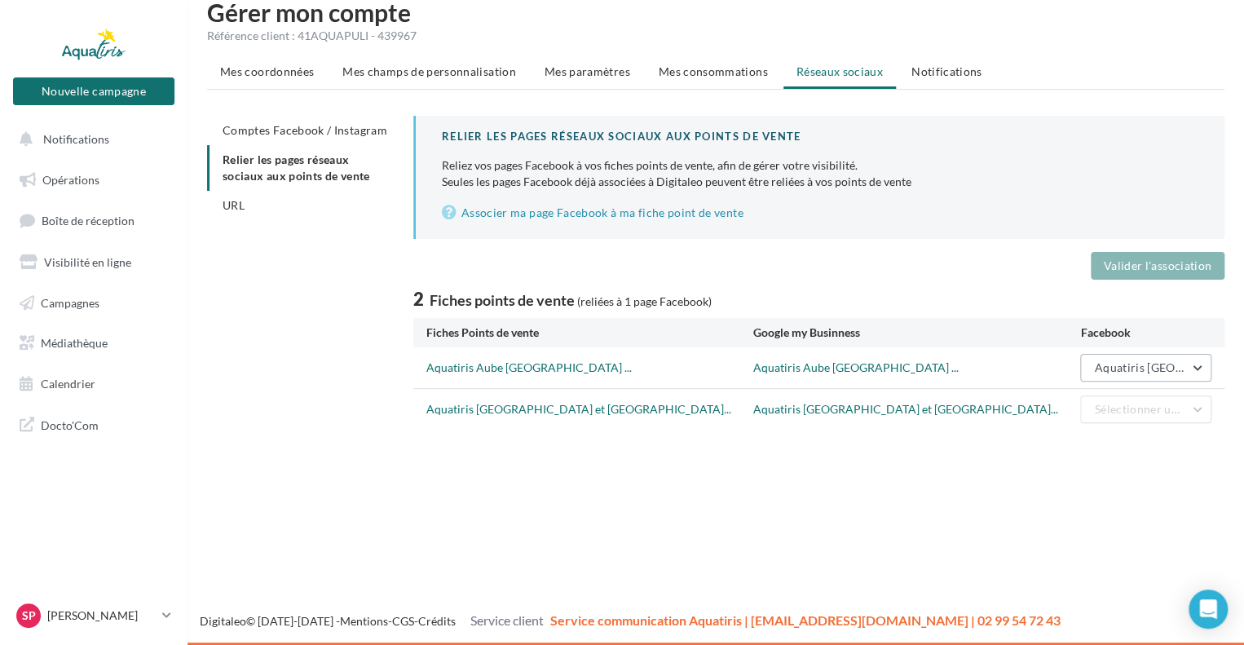
click at [1156, 373] on button "Aquatiris [GEOGRAPHIC_DATA] [GEOGRAPHIC_DATA]" at bounding box center [1145, 368] width 131 height 28
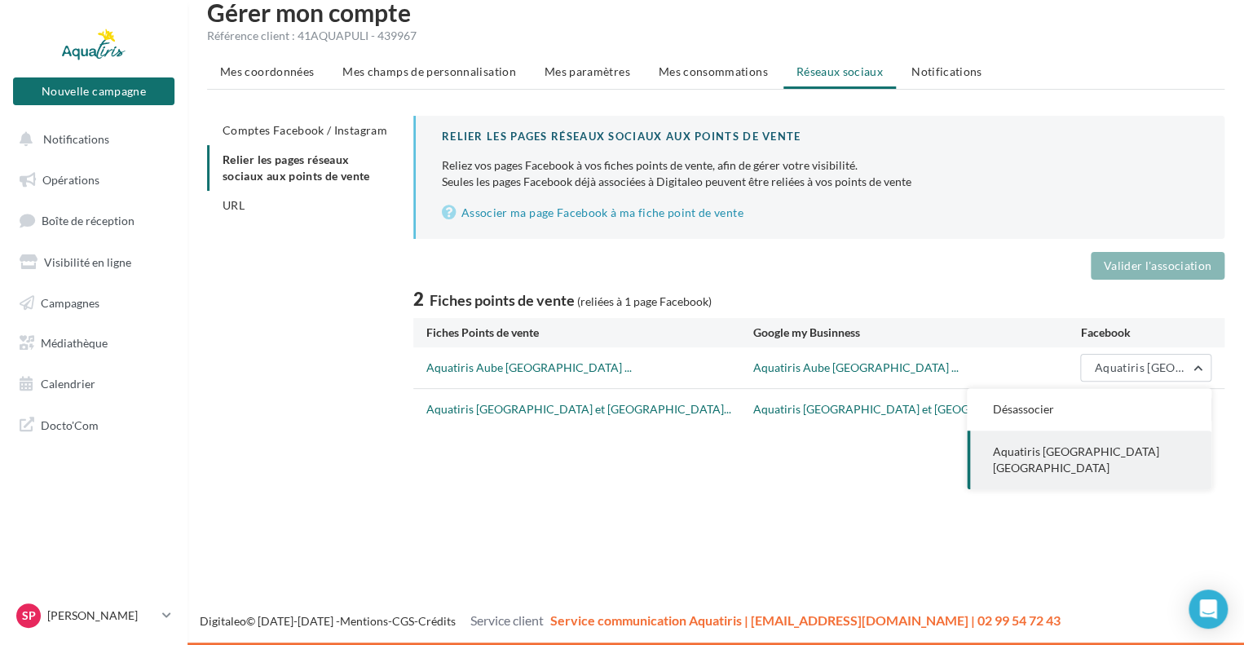
click at [1087, 451] on span "Aquatiris [GEOGRAPHIC_DATA] [GEOGRAPHIC_DATA]" at bounding box center [1076, 459] width 166 height 30
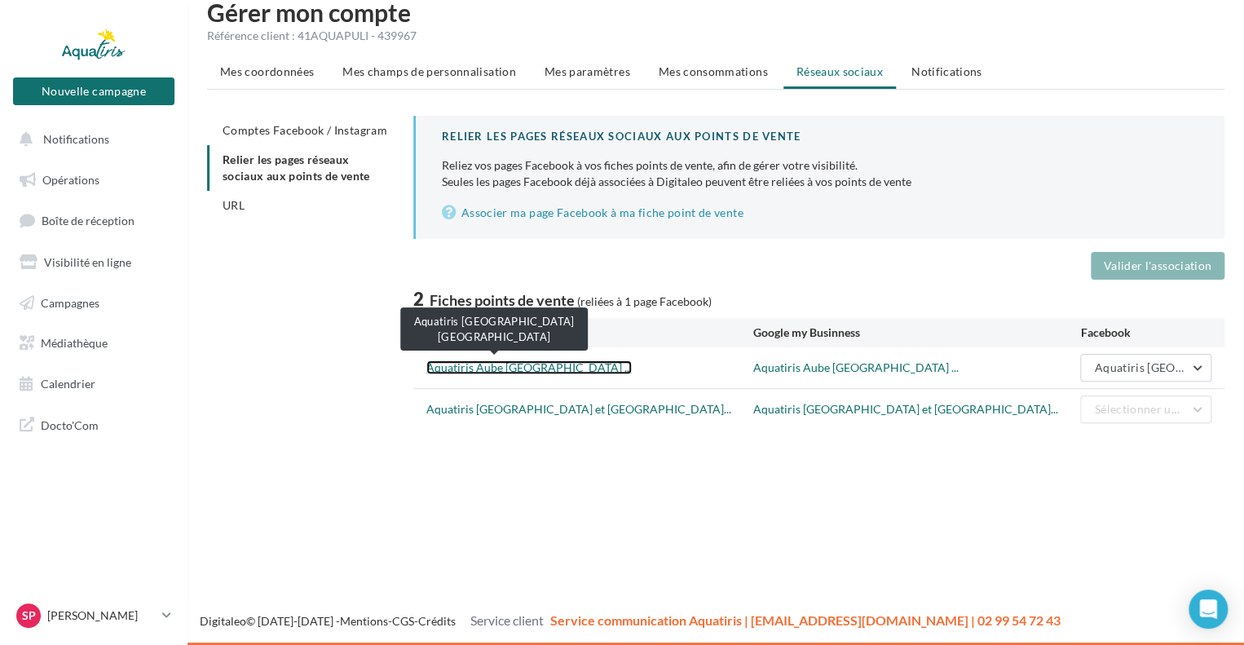
click at [469, 369] on link "Aquatiris Aube [GEOGRAPHIC_DATA] ..." at bounding box center [528, 367] width 205 height 14
